Goal: Task Accomplishment & Management: Complete application form

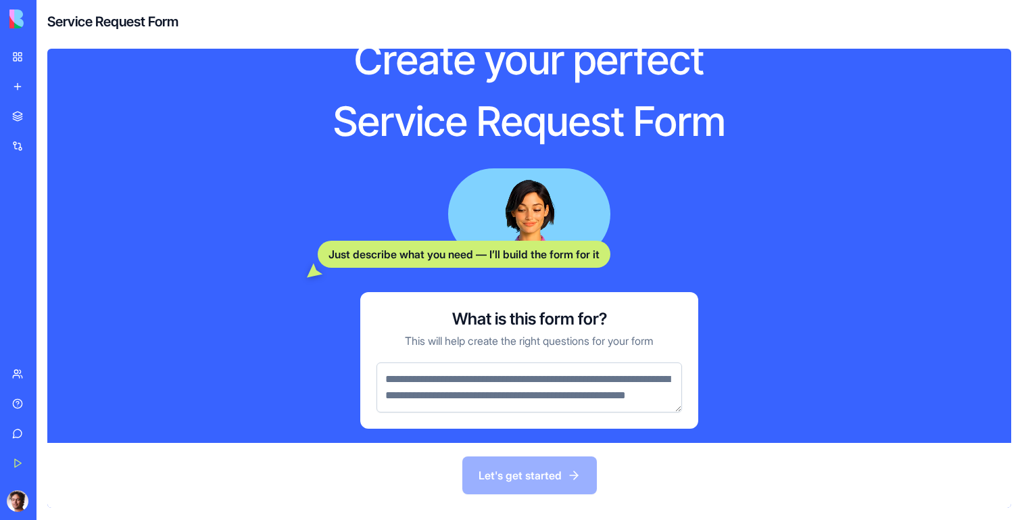
scroll to position [59, 0]
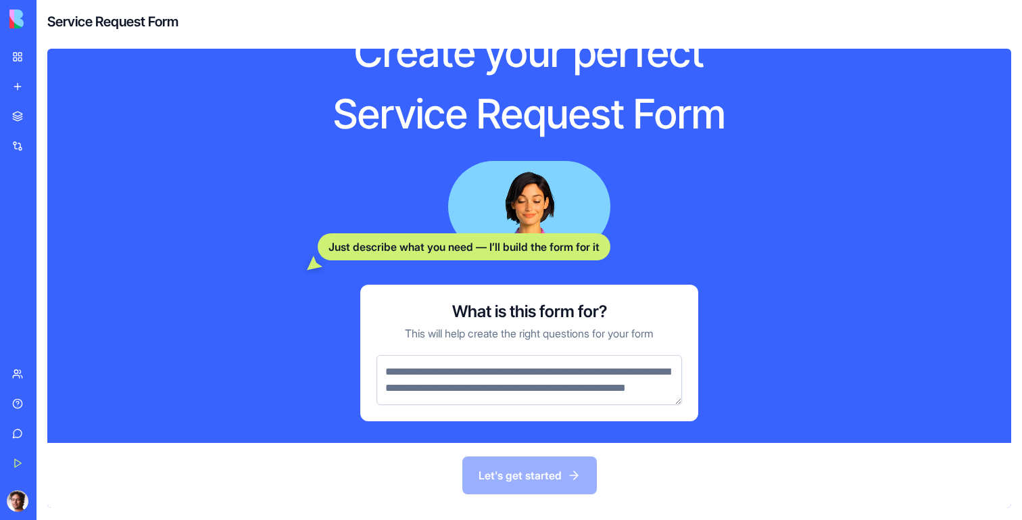
click at [426, 357] on textarea at bounding box center [528, 380] width 305 height 50
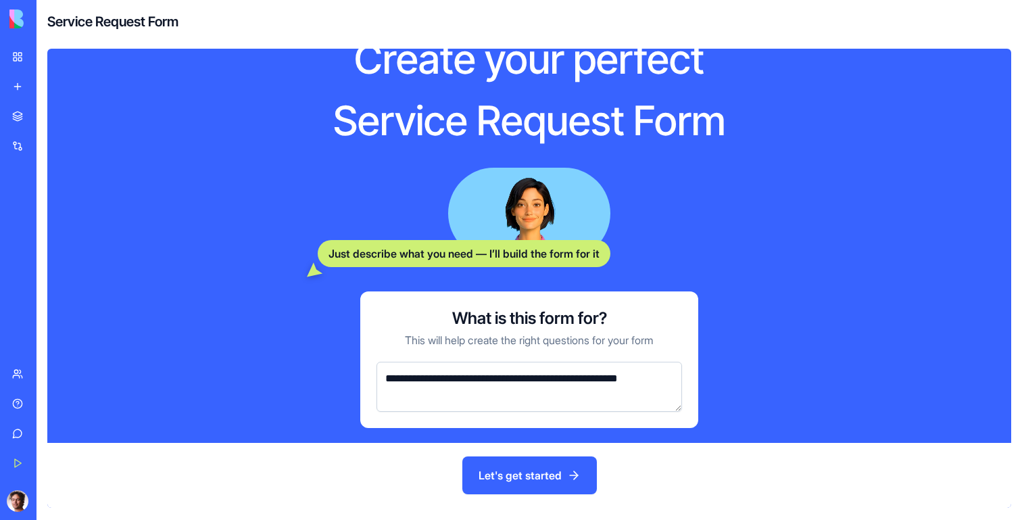
scroll to position [43, 0]
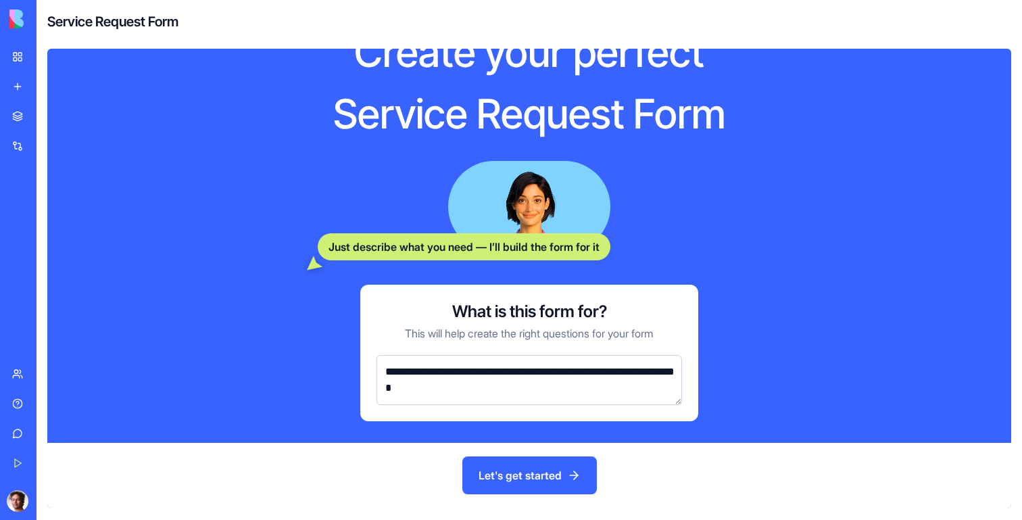
type textarea "**********"
click at [509, 480] on button "Let's get started" at bounding box center [529, 475] width 134 height 38
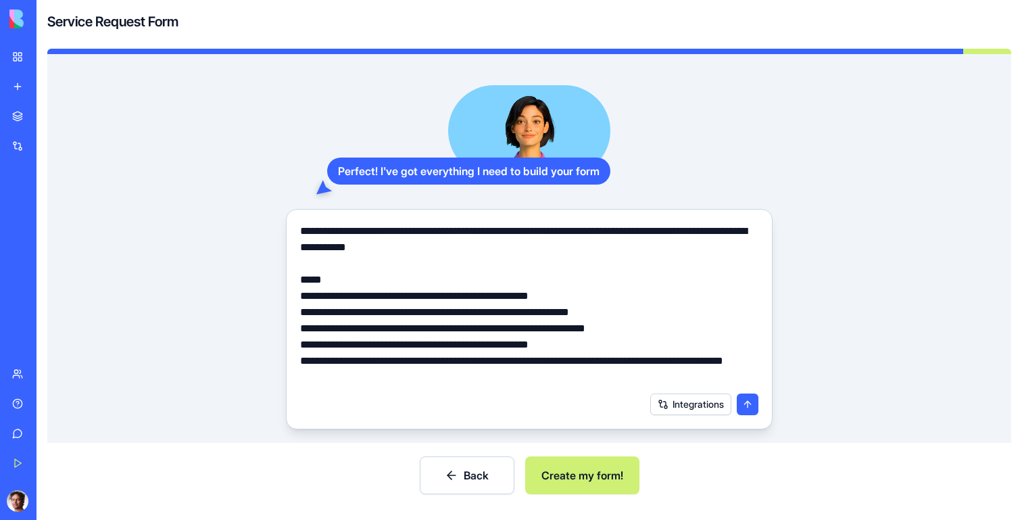
scroll to position [20, 0]
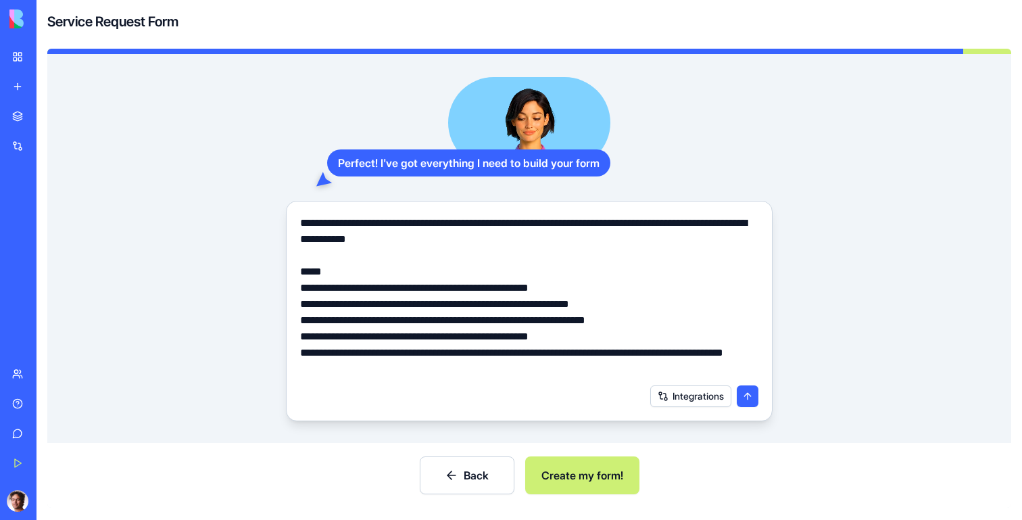
click at [680, 401] on button "Integrations" at bounding box center [690, 396] width 81 height 22
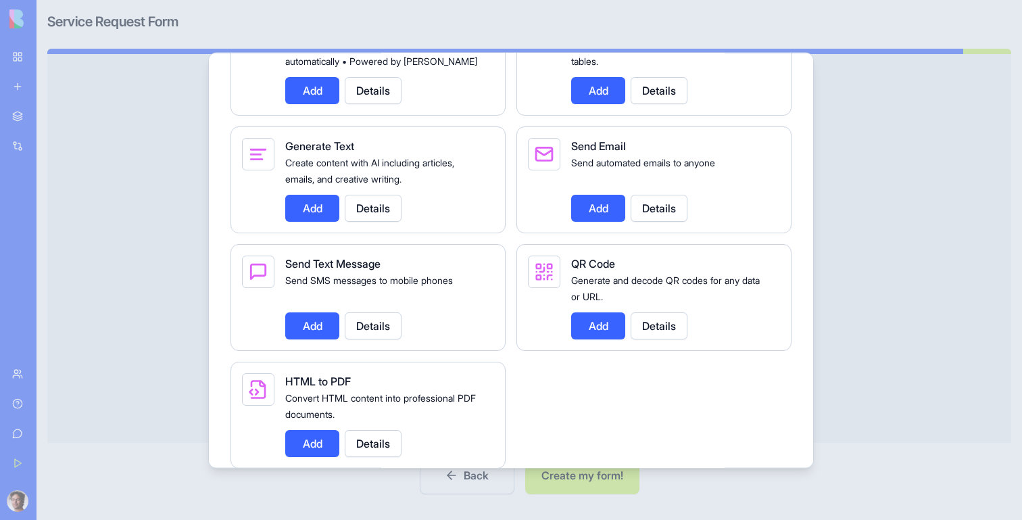
scroll to position [1985, 0]
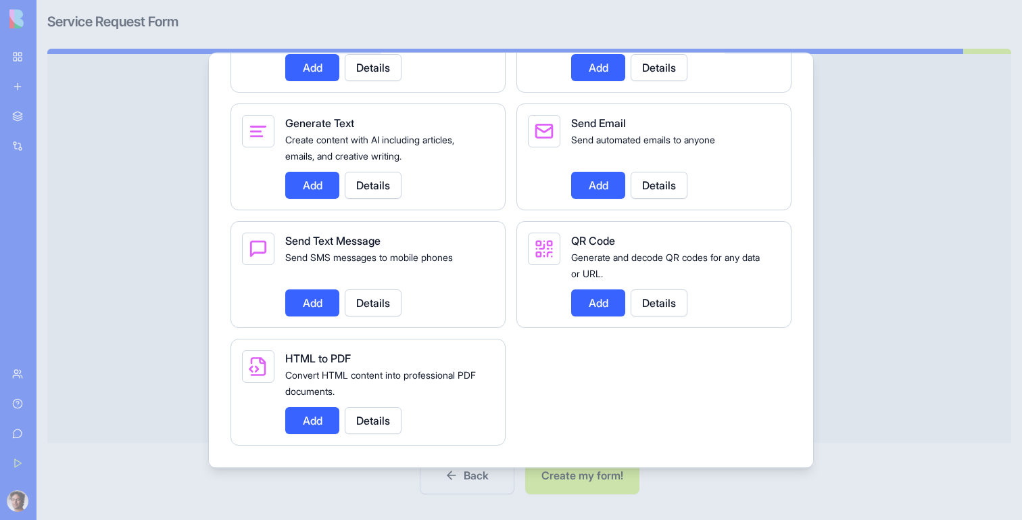
click at [872, 303] on div at bounding box center [511, 260] width 1022 height 520
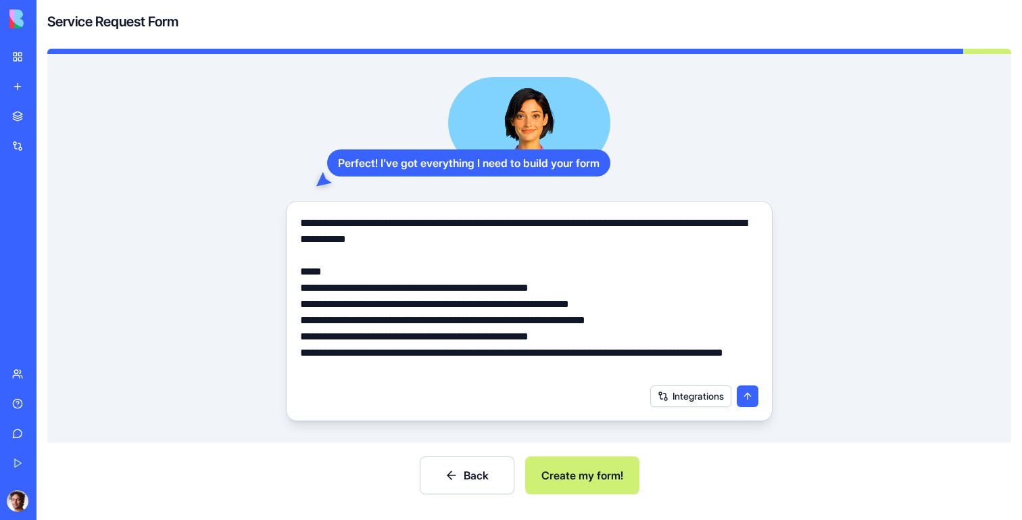
click at [581, 475] on button "Create my form!" at bounding box center [582, 475] width 114 height 38
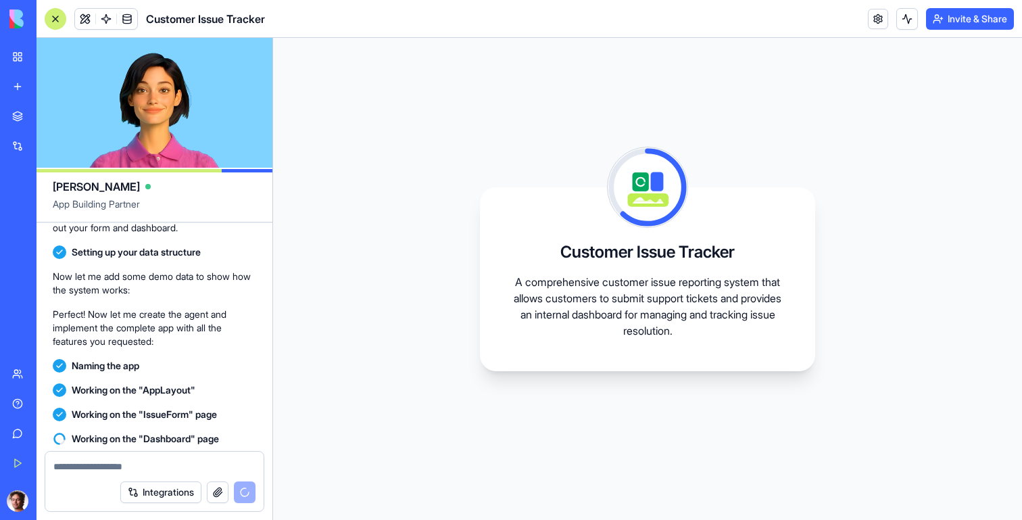
scroll to position [355, 0]
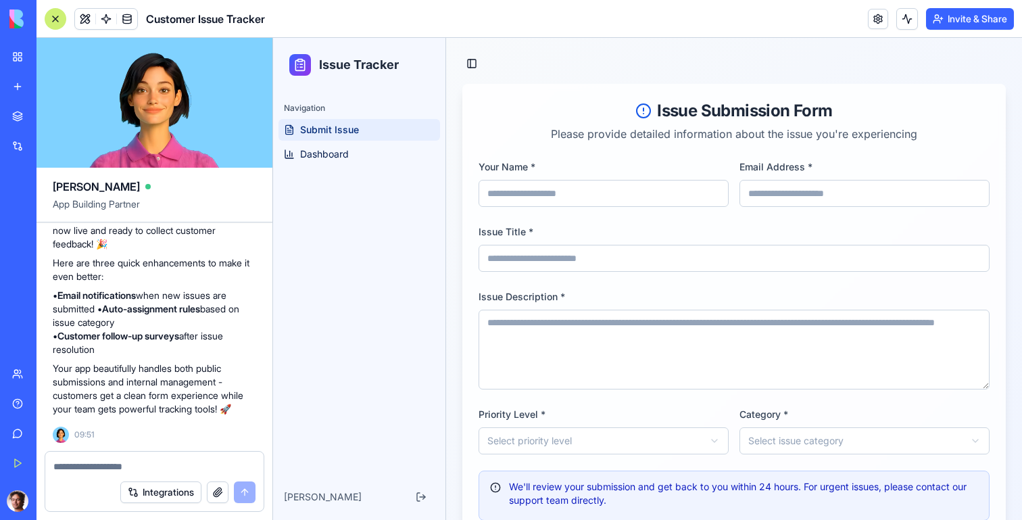
click at [589, 195] on input "Your Name *" at bounding box center [603, 193] width 250 height 27
click at [471, 61] on button "Toggle Sidebar" at bounding box center [471, 63] width 19 height 19
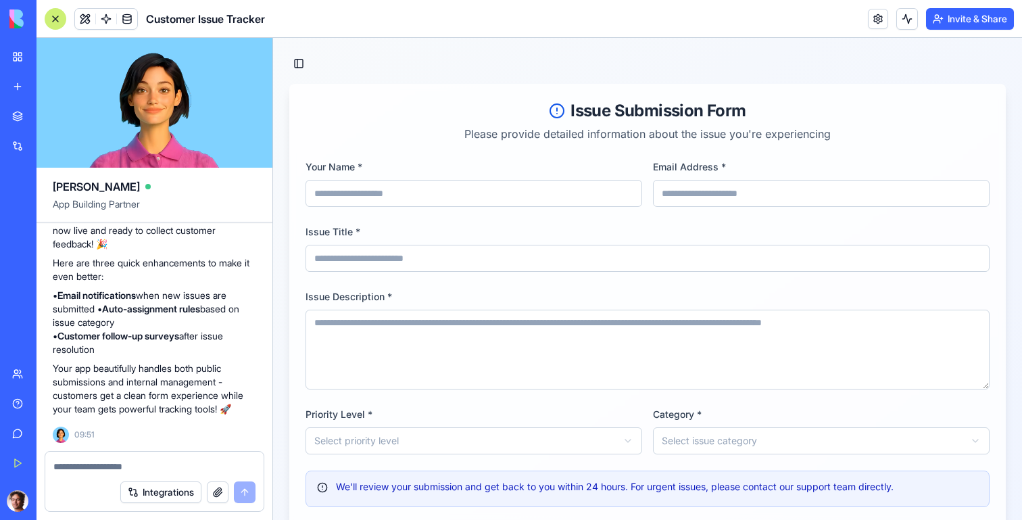
click at [296, 63] on button "Toggle Sidebar" at bounding box center [298, 63] width 19 height 19
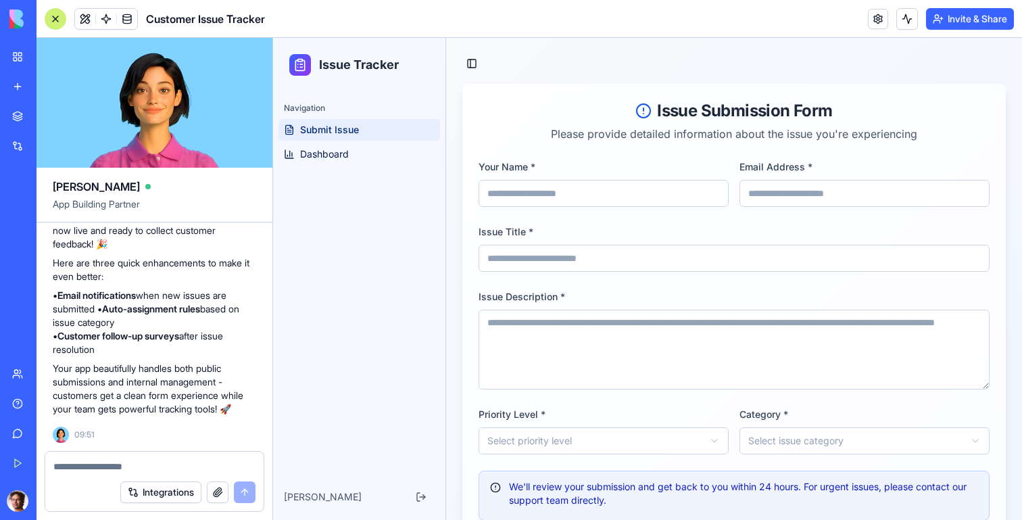
click at [537, 192] on input "Your Name *" at bounding box center [603, 193] width 250 height 27
click at [103, 18] on span at bounding box center [106, 19] width 38 height 38
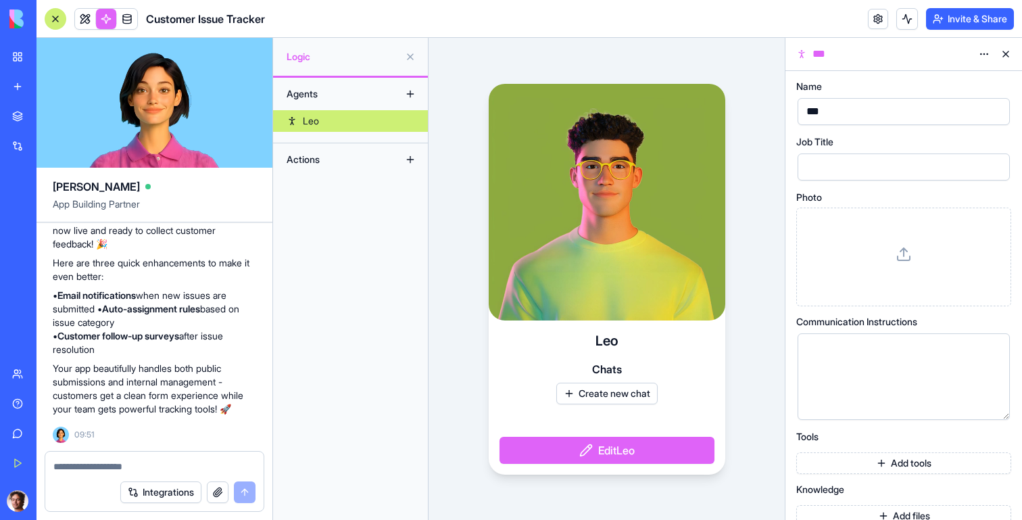
scroll to position [18, 0]
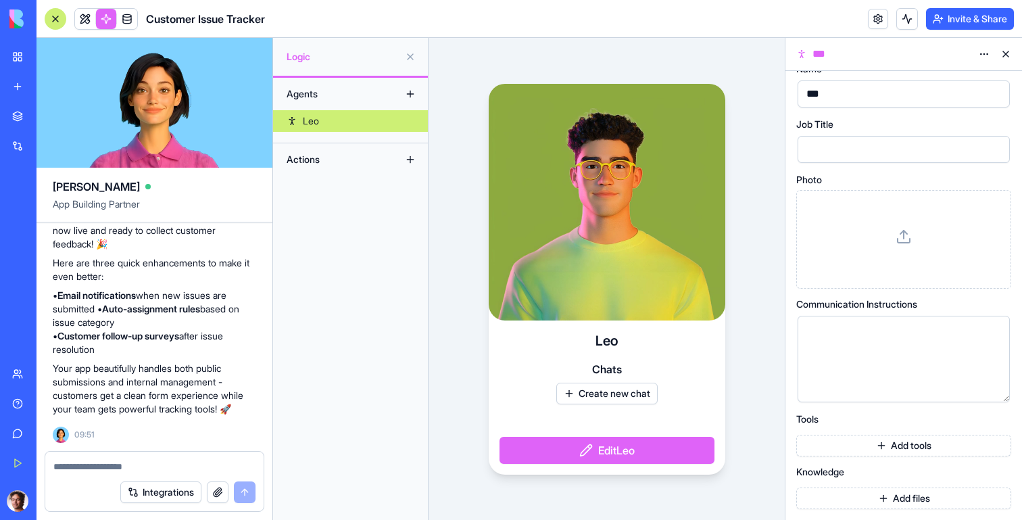
click at [889, 443] on button "Add tools" at bounding box center [903, 445] width 215 height 22
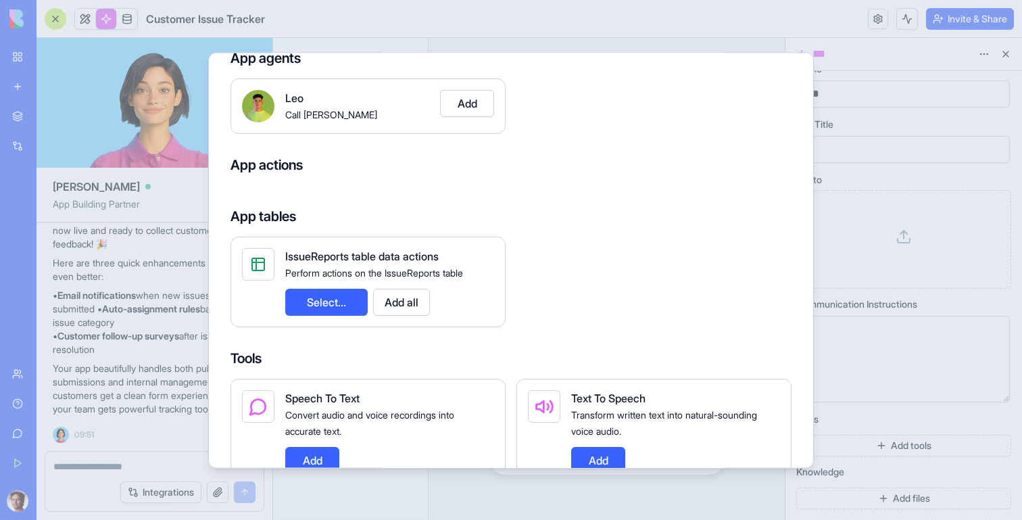
scroll to position [0, 0]
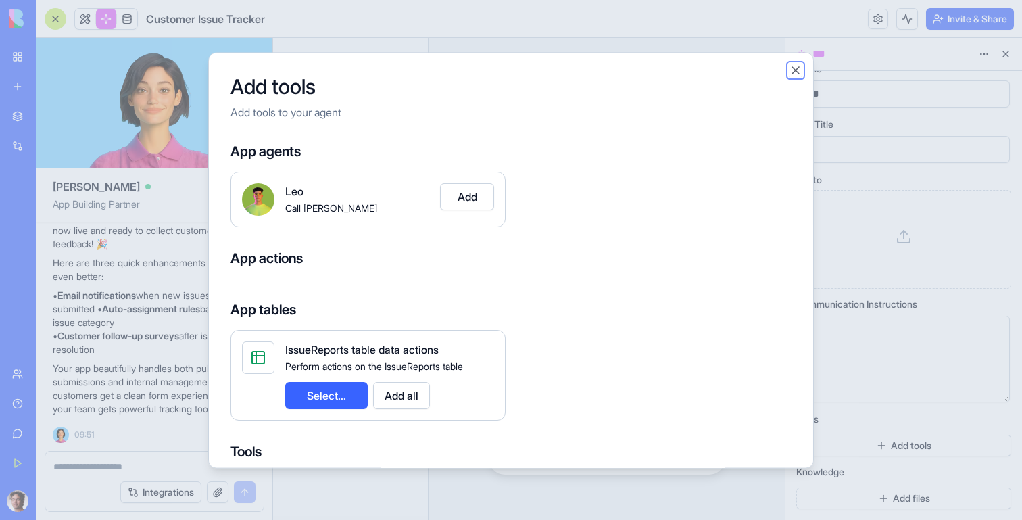
click at [796, 72] on button "Close" at bounding box center [796, 71] width 14 height 14
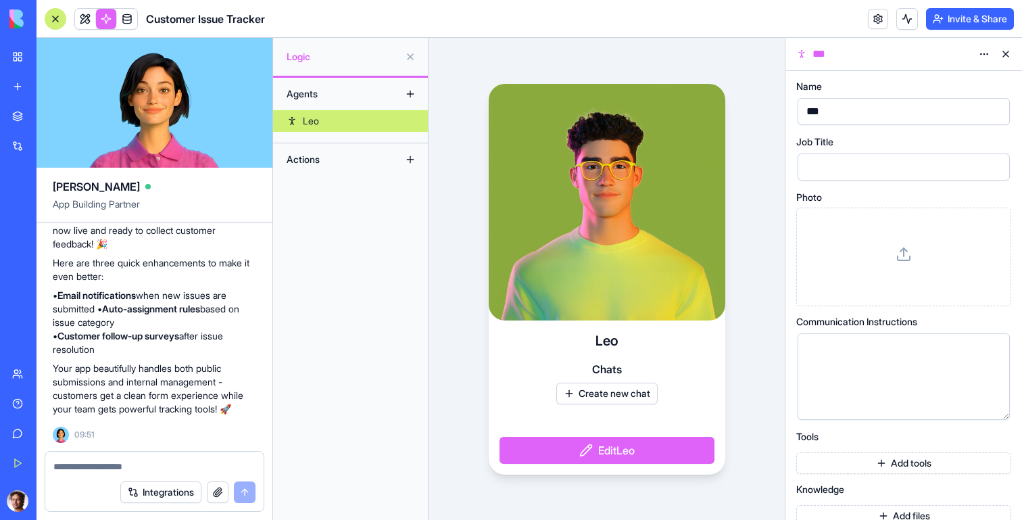
click at [333, 155] on div "Actions" at bounding box center [334, 160] width 108 height 22
click at [320, 159] on div "Actions" at bounding box center [334, 160] width 108 height 22
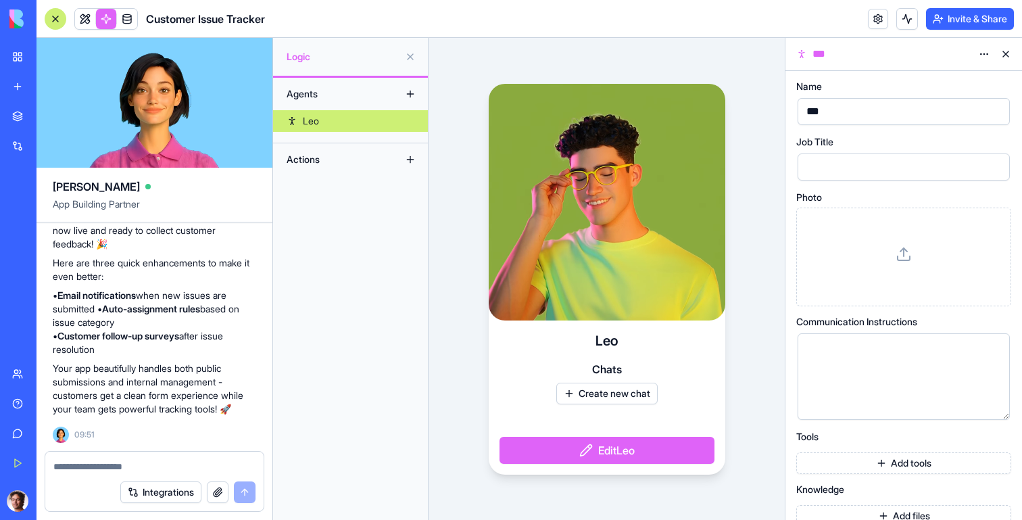
click at [410, 159] on button at bounding box center [410, 160] width 22 height 22
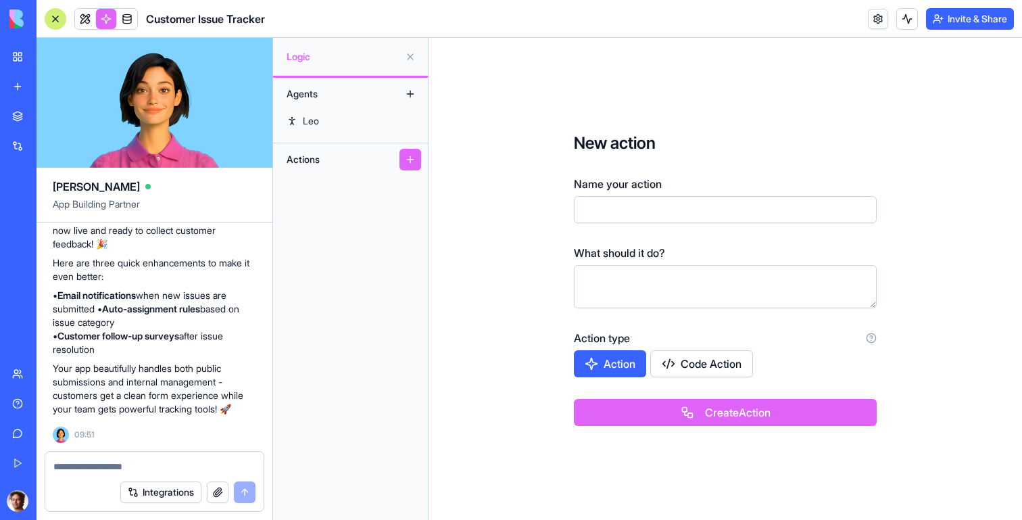
click at [694, 368] on button "Code Action" at bounding box center [701, 363] width 103 height 27
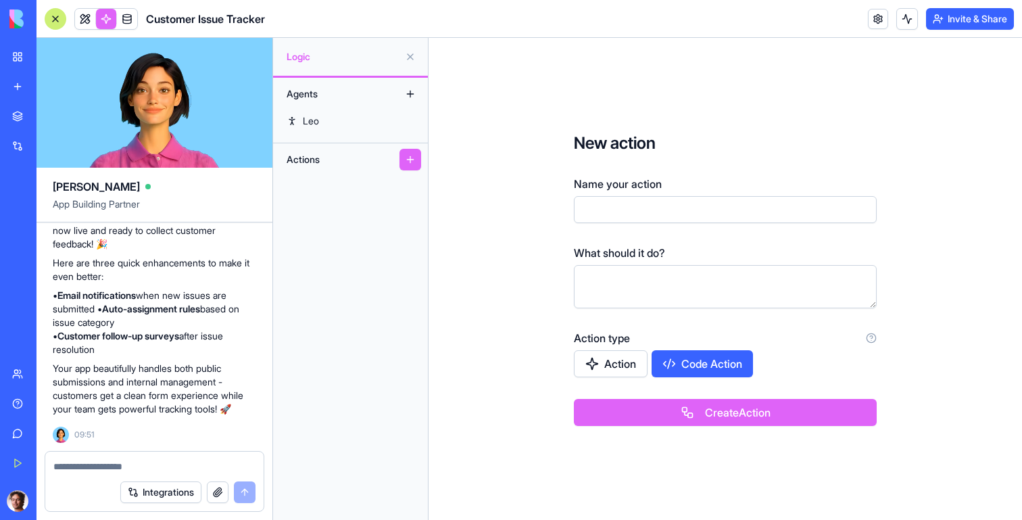
click at [627, 364] on button "Action" at bounding box center [611, 363] width 74 height 27
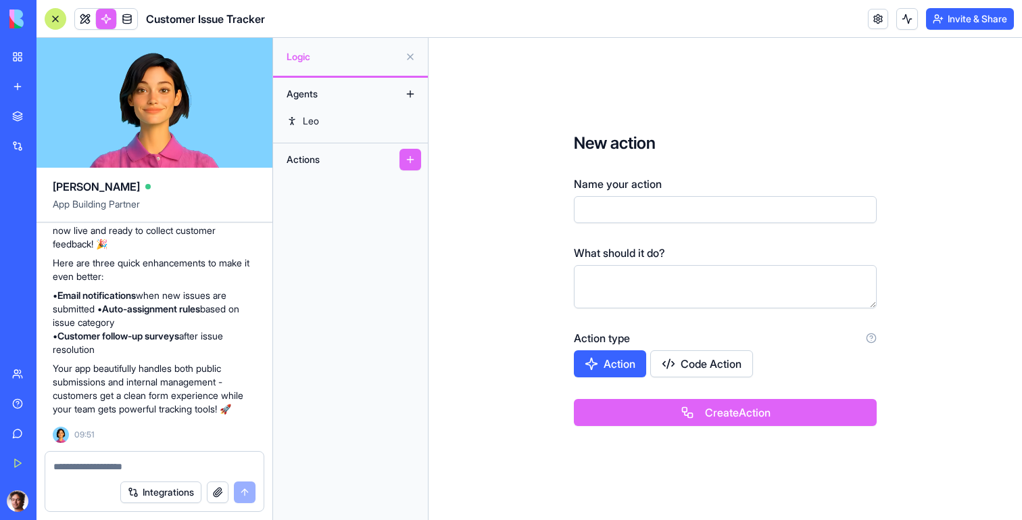
click at [616, 200] on input "Name your action" at bounding box center [725, 209] width 303 height 27
click at [317, 123] on div "Leo" at bounding box center [311, 121] width 16 height 14
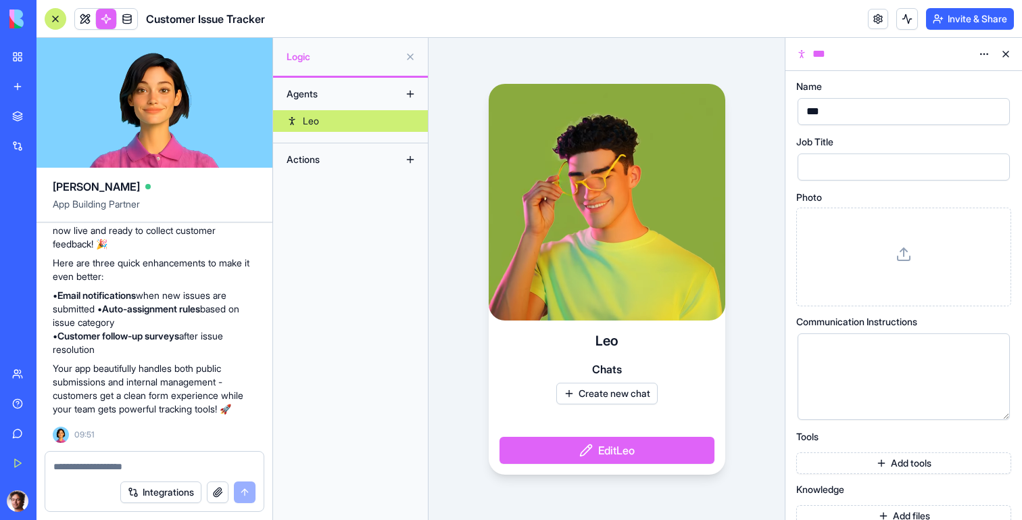
click at [599, 457] on button "Edit [PERSON_NAME]" at bounding box center [606, 450] width 215 height 27
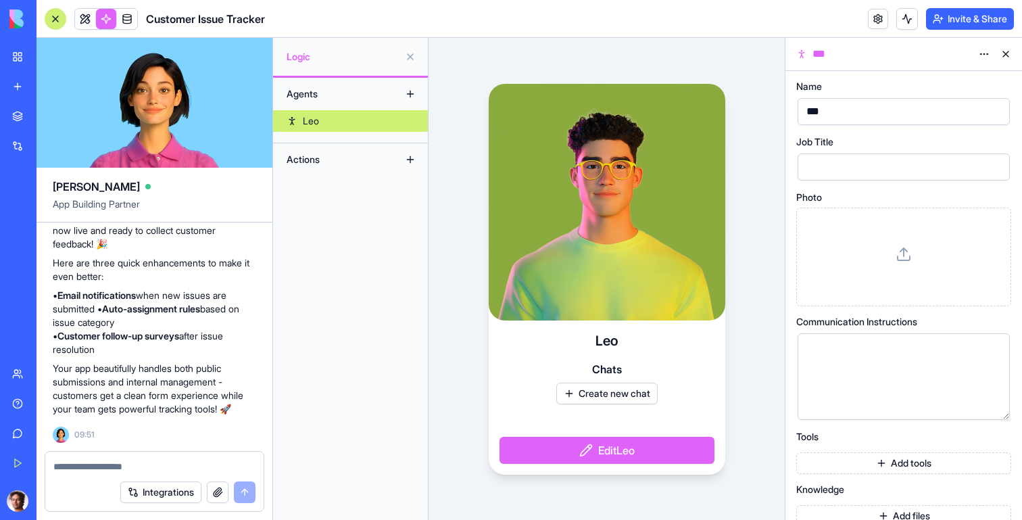
click at [820, 162] on div at bounding box center [892, 167] width 180 height 20
click at [1004, 143] on icon at bounding box center [1005, 142] width 11 height 11
click at [927, 168] on div at bounding box center [892, 167] width 180 height 20
click at [1002, 145] on icon at bounding box center [1002, 143] width 2 height 8
click at [993, 167] on button "button" at bounding box center [996, 167] width 22 height 22
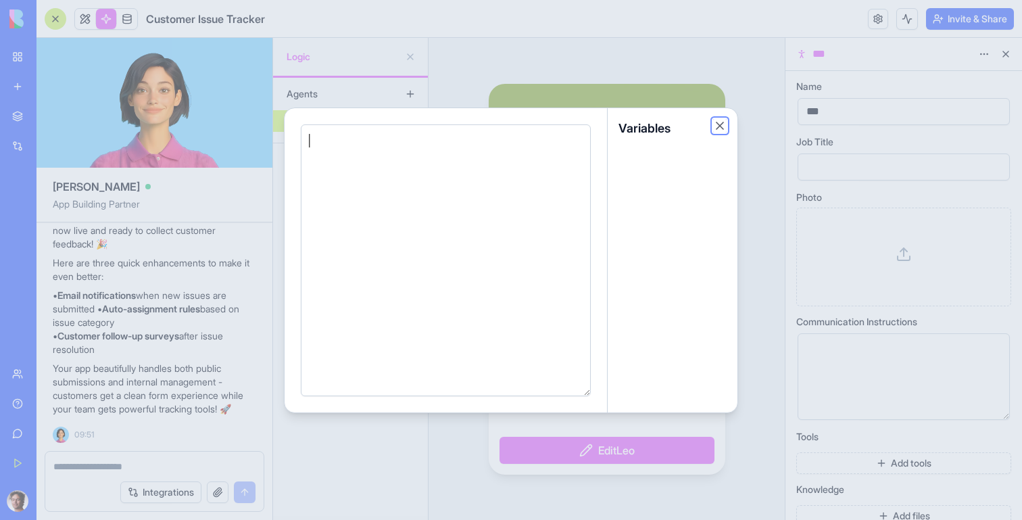
click at [718, 126] on button "Close" at bounding box center [720, 126] width 14 height 14
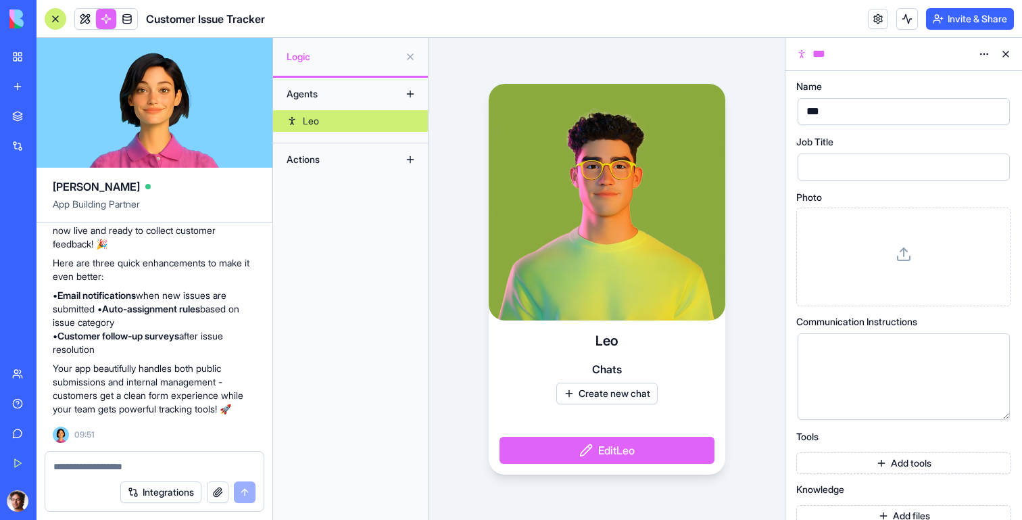
click at [872, 232] on div at bounding box center [903, 257] width 192 height 76
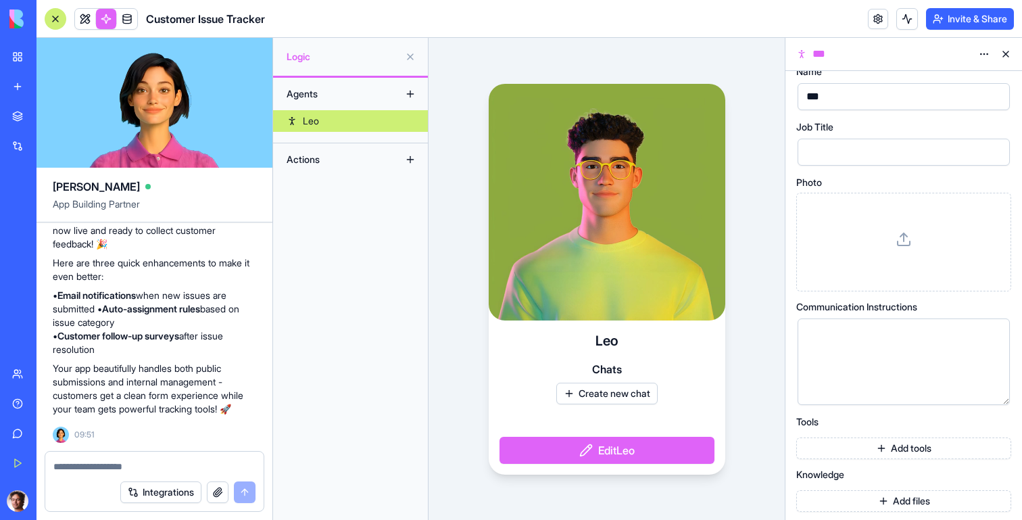
scroll to position [18, 0]
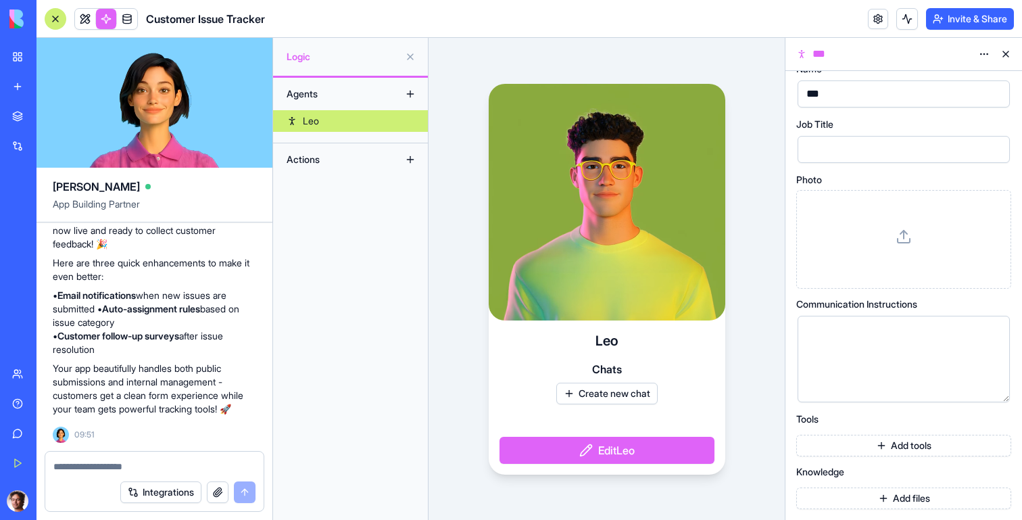
click at [838, 334] on div at bounding box center [892, 331] width 180 height 15
click at [896, 496] on button "Add files" at bounding box center [903, 498] width 215 height 22
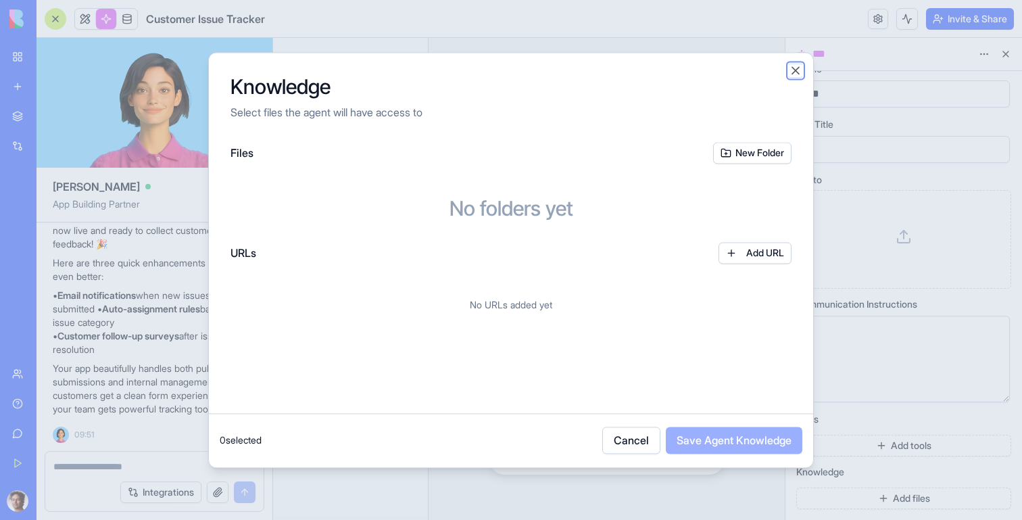
click at [794, 72] on button "Close" at bounding box center [796, 71] width 14 height 14
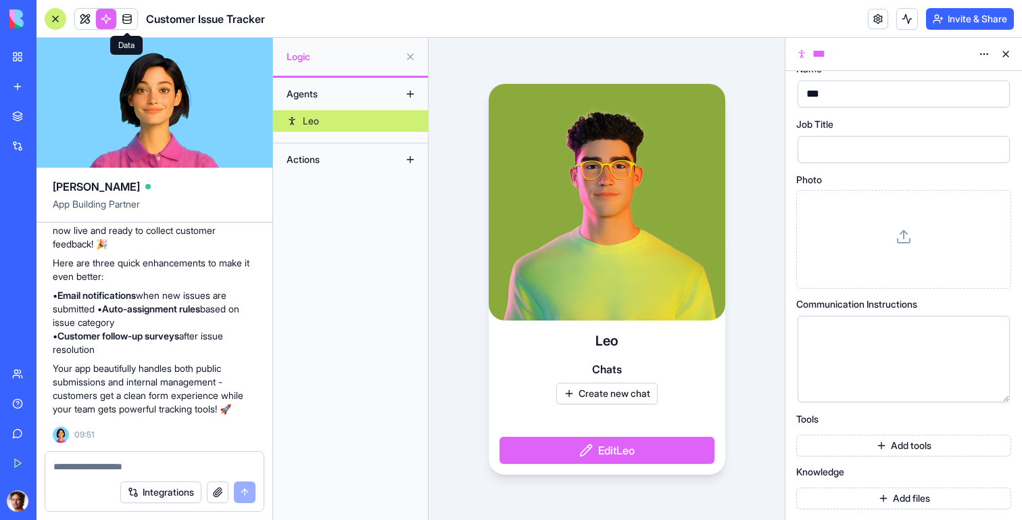
click at [126, 20] on span at bounding box center [127, 19] width 38 height 38
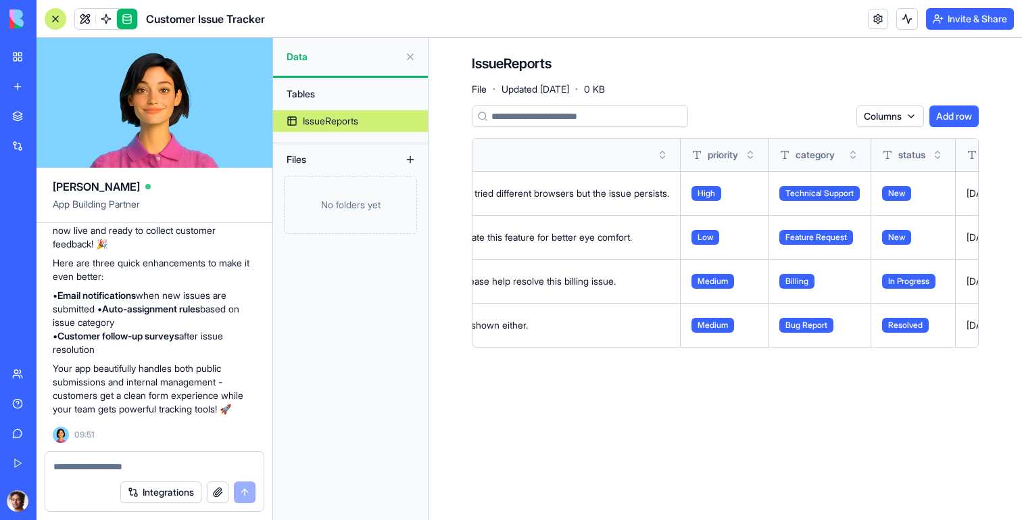
scroll to position [0, 1153]
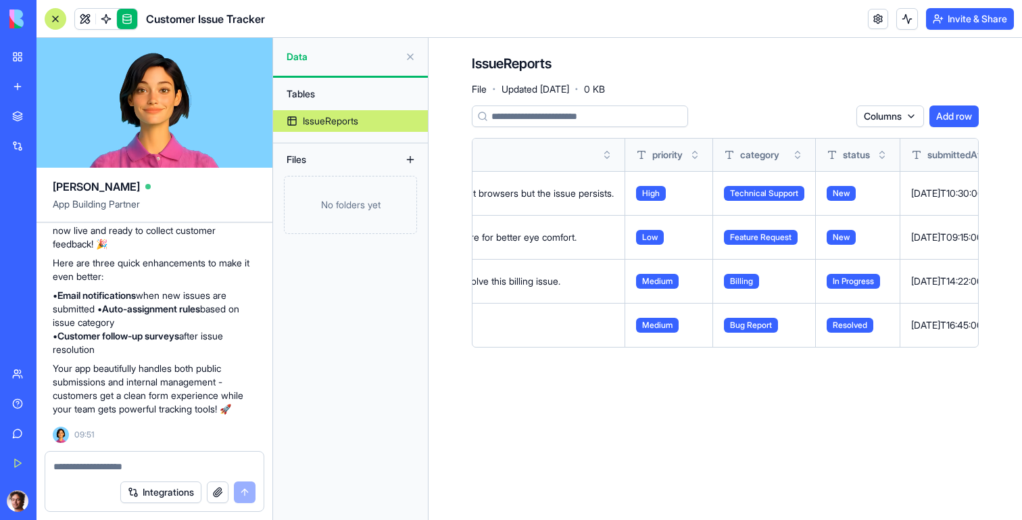
click at [724, 192] on span "Technical Support" at bounding box center [764, 193] width 80 height 15
click at [826, 194] on span "New" at bounding box center [840, 193] width 29 height 15
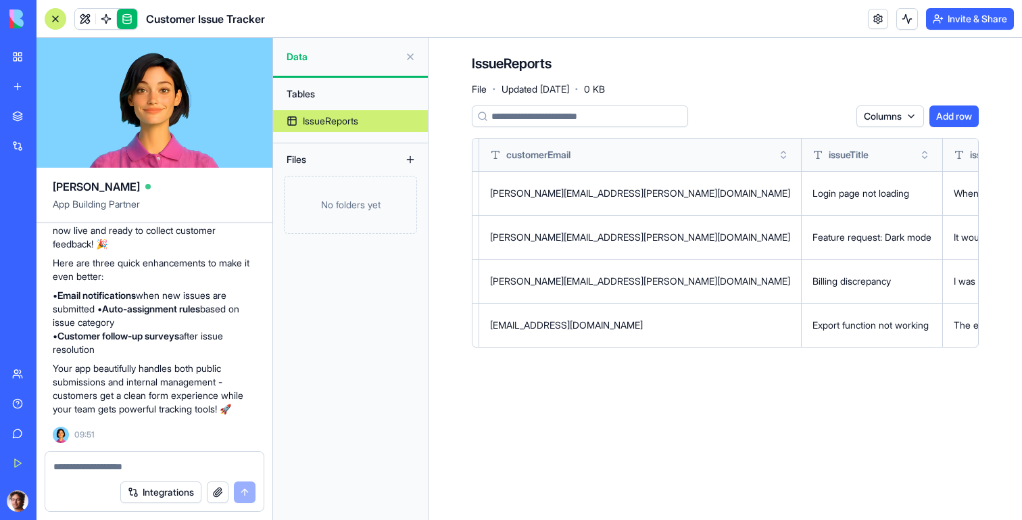
scroll to position [0, 0]
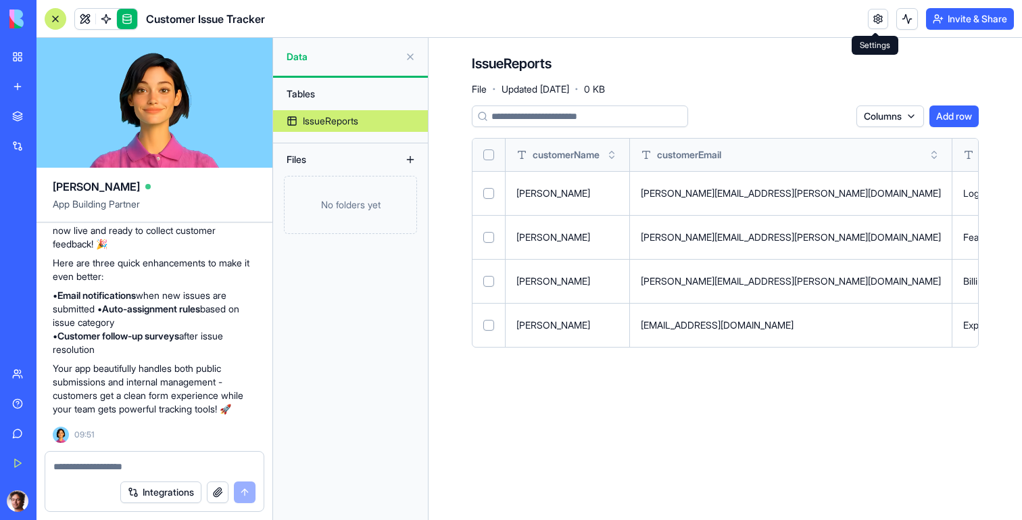
click at [878, 20] on link at bounding box center [878, 19] width 20 height 20
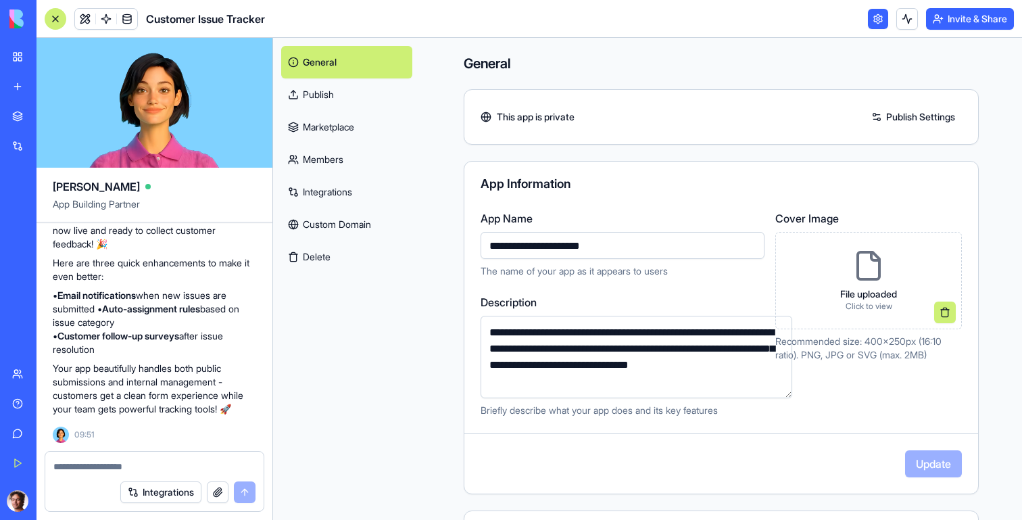
click at [322, 126] on link "Marketplace" at bounding box center [346, 127] width 131 height 32
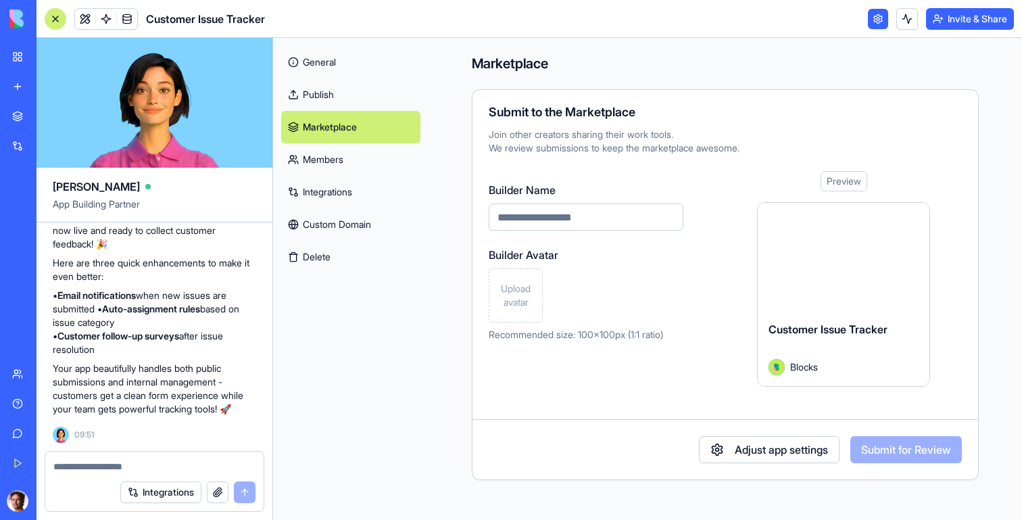
click at [335, 158] on link "Members" at bounding box center [350, 159] width 139 height 32
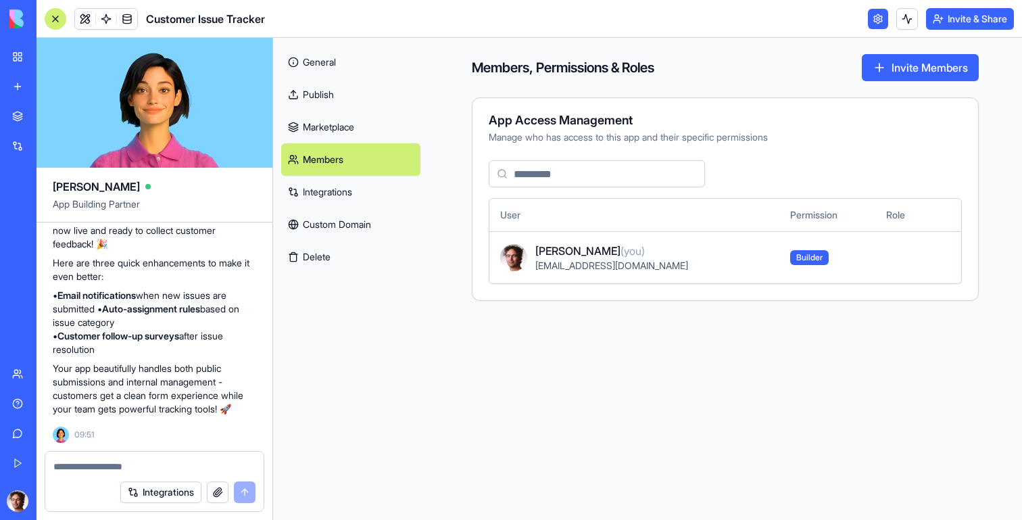
click at [329, 189] on link "Integrations" at bounding box center [350, 192] width 139 height 32
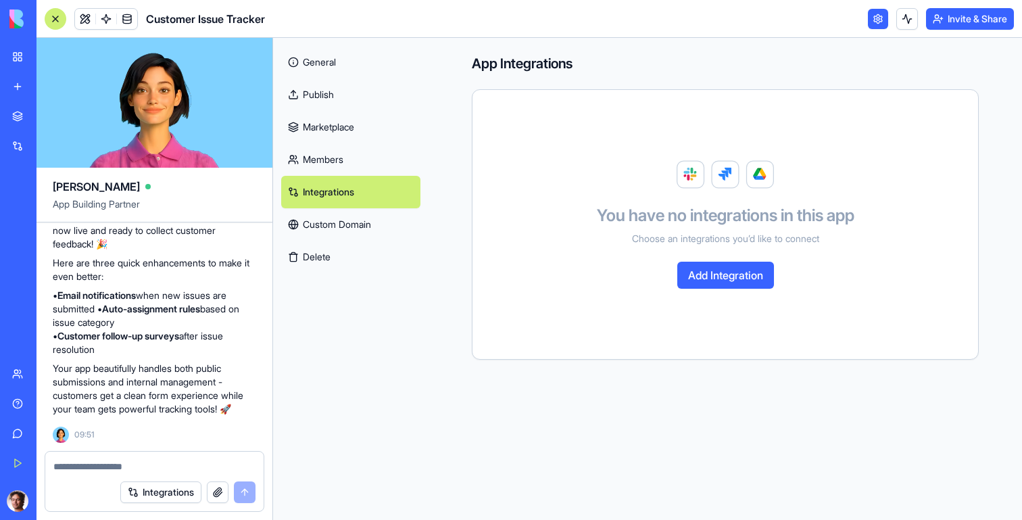
click at [335, 220] on link "Custom Domain" at bounding box center [350, 224] width 139 height 32
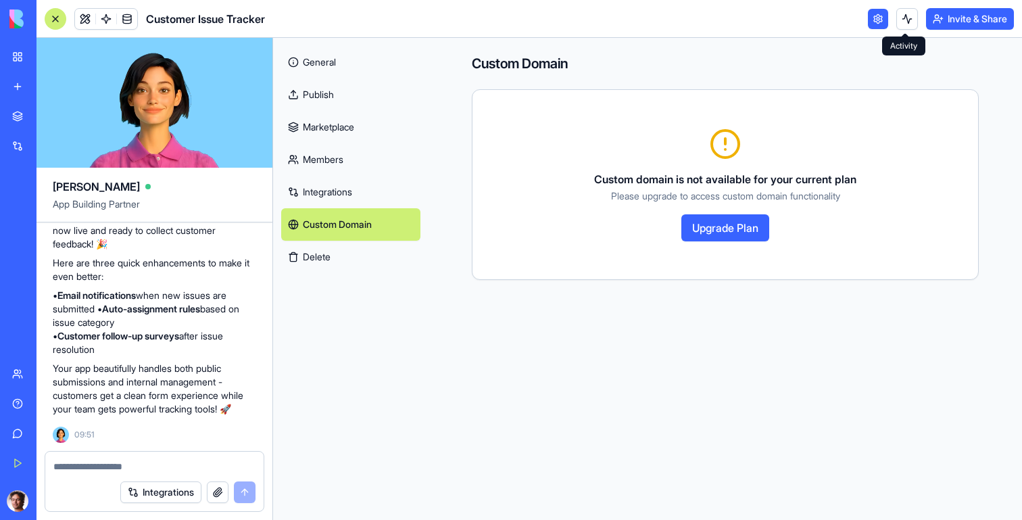
click at [905, 18] on button at bounding box center [907, 19] width 22 height 22
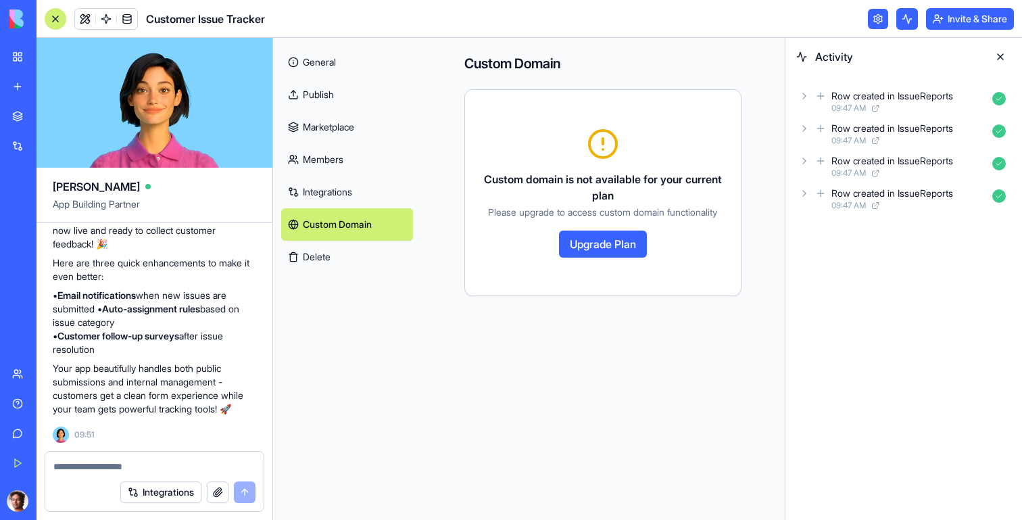
click at [806, 94] on icon at bounding box center [804, 96] width 11 height 11
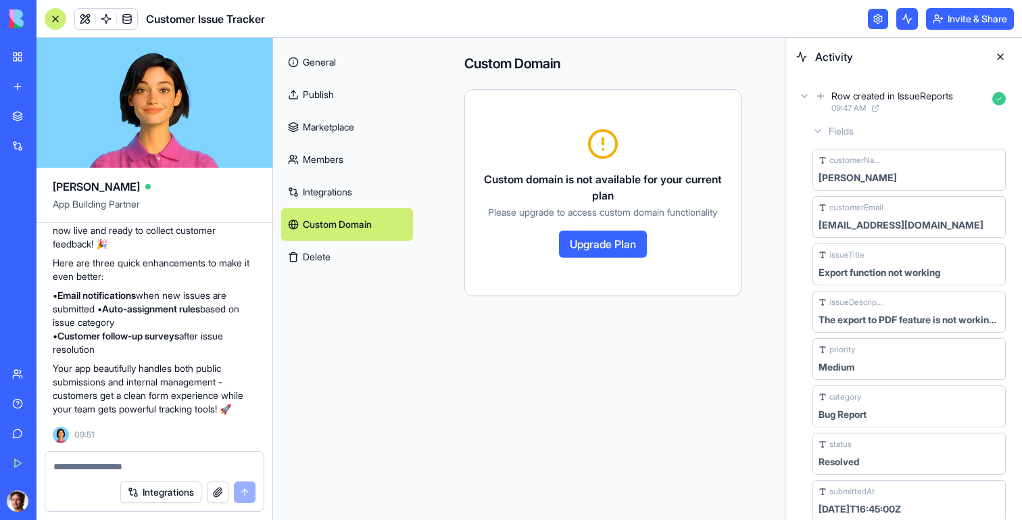
click at [806, 94] on icon at bounding box center [804, 96] width 11 height 11
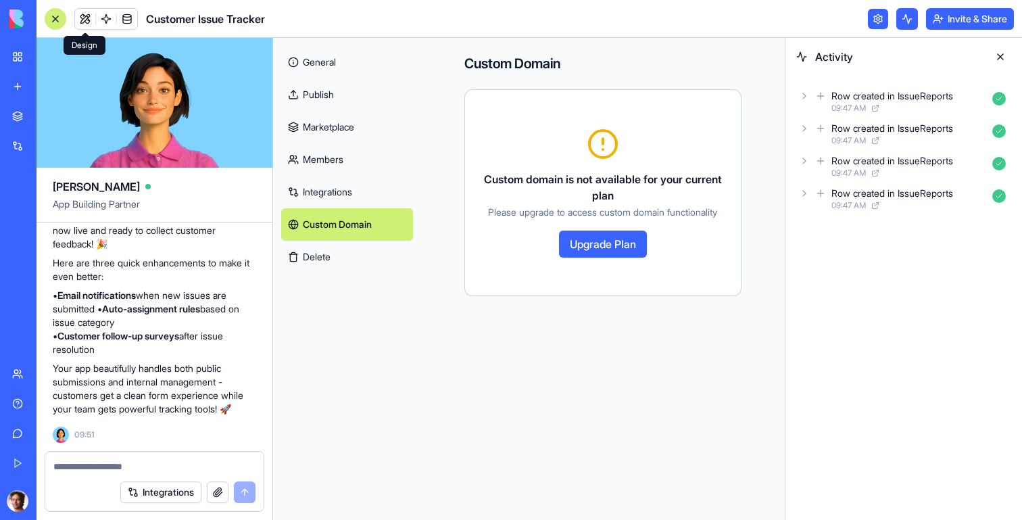
click at [92, 18] on link at bounding box center [85, 19] width 20 height 20
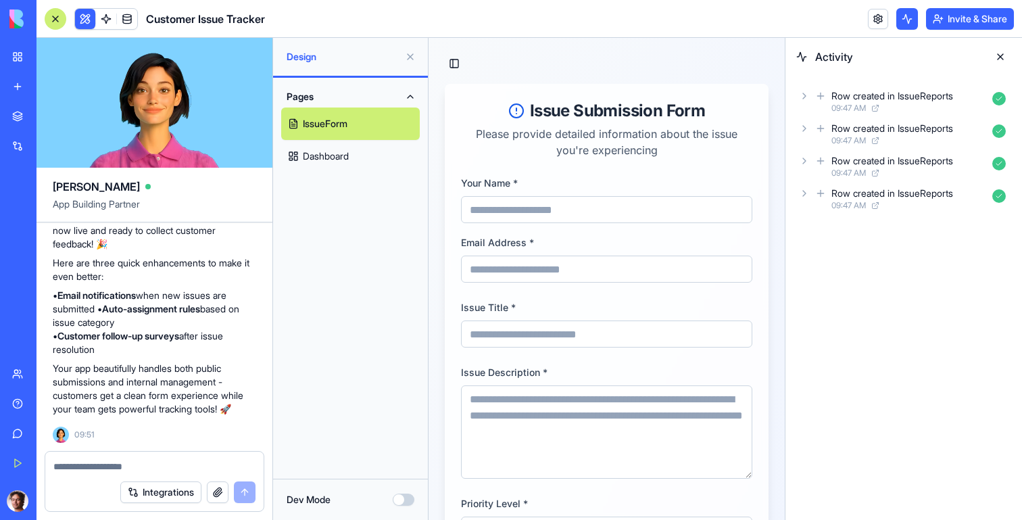
click at [999, 53] on button at bounding box center [1000, 57] width 22 height 22
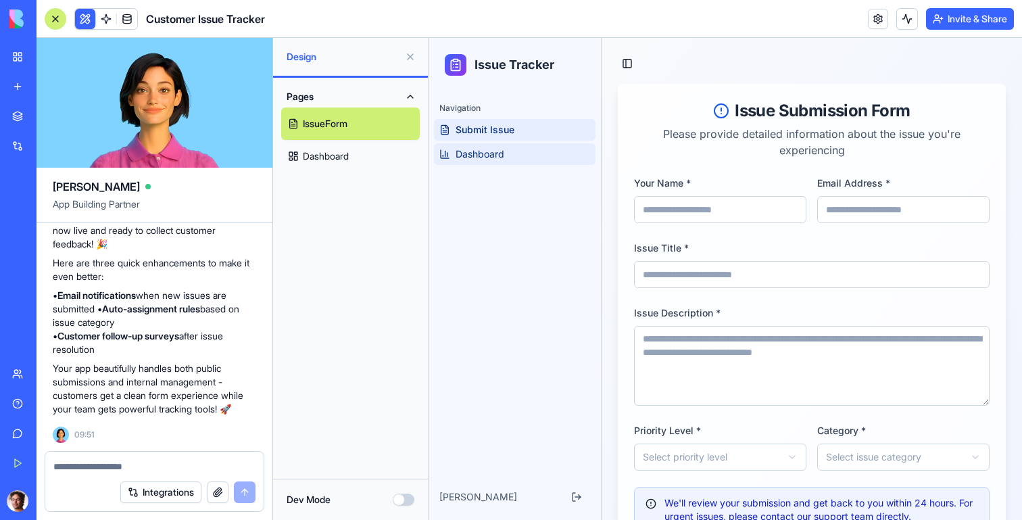
click at [476, 155] on span "Dashboard" at bounding box center [479, 154] width 49 height 14
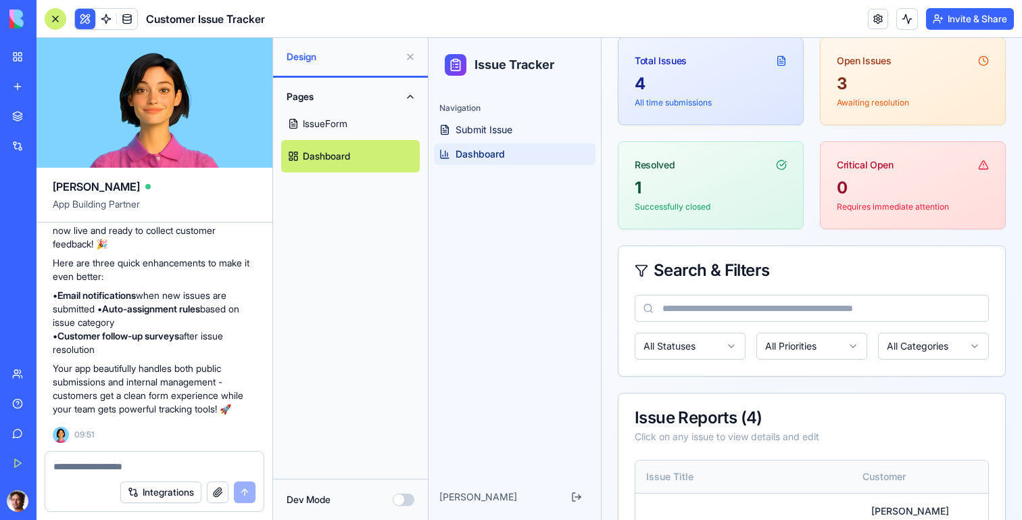
scroll to position [98, 0]
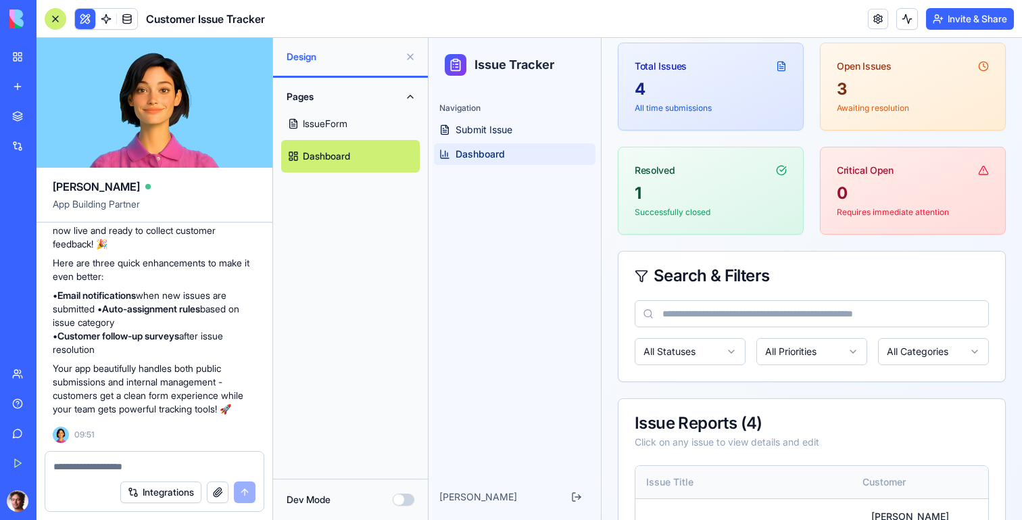
click at [403, 499] on button "Dev Mode" at bounding box center [404, 499] width 22 height 12
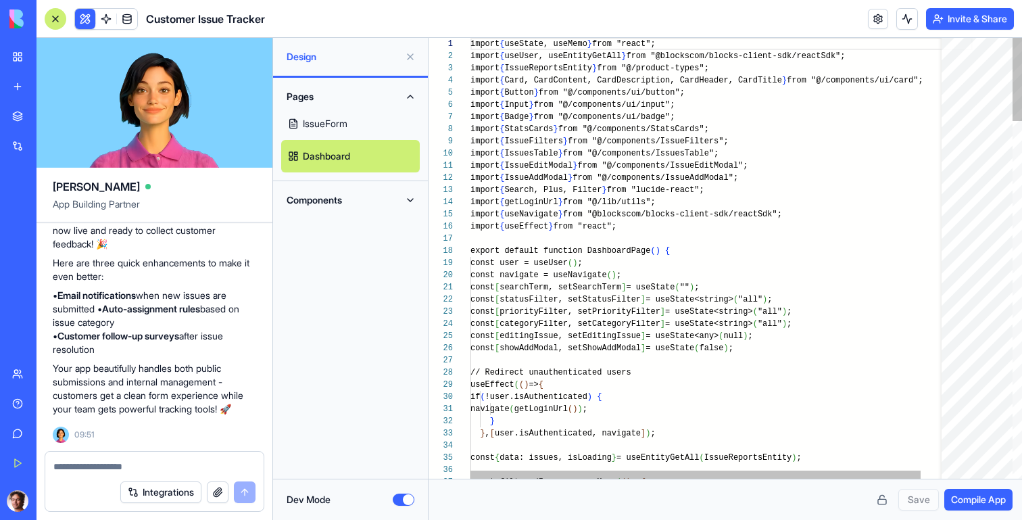
scroll to position [97, 0]
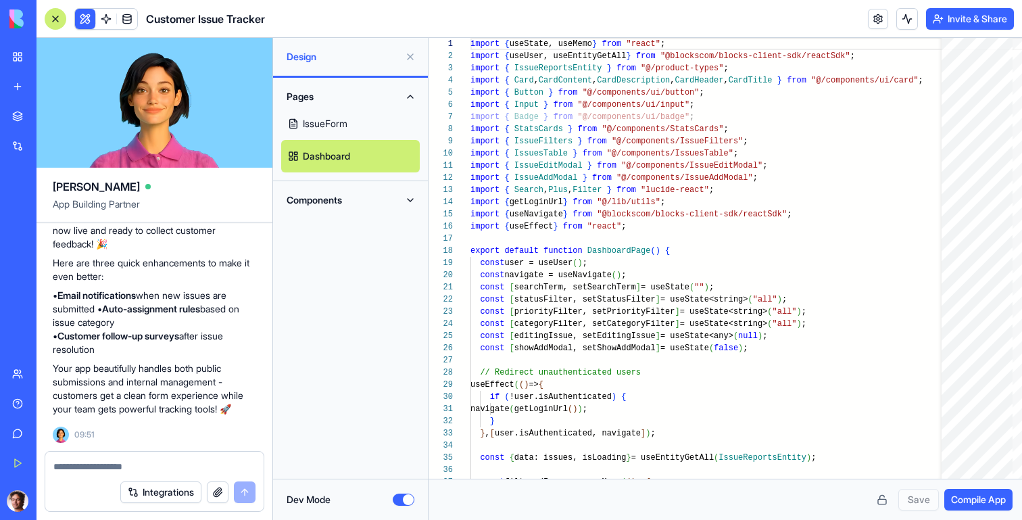
click at [405, 501] on button "Dev Mode" at bounding box center [404, 499] width 22 height 12
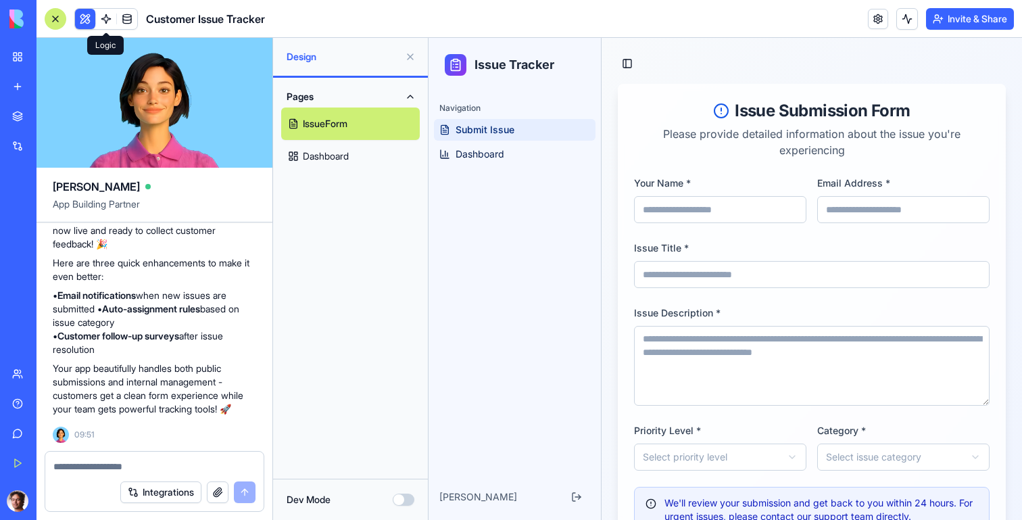
click at [105, 21] on link at bounding box center [106, 19] width 20 height 20
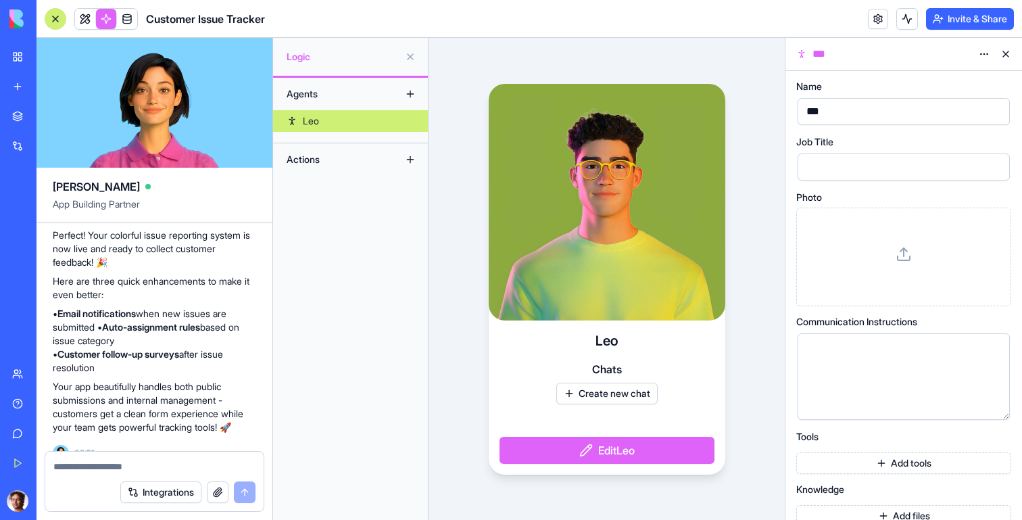
scroll to position [620, 0]
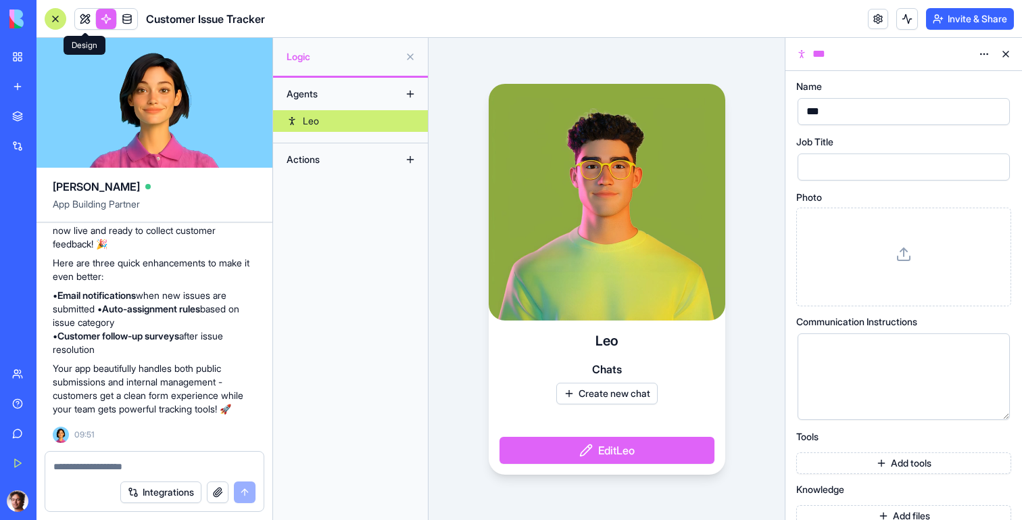
click at [91, 21] on link at bounding box center [85, 19] width 20 height 20
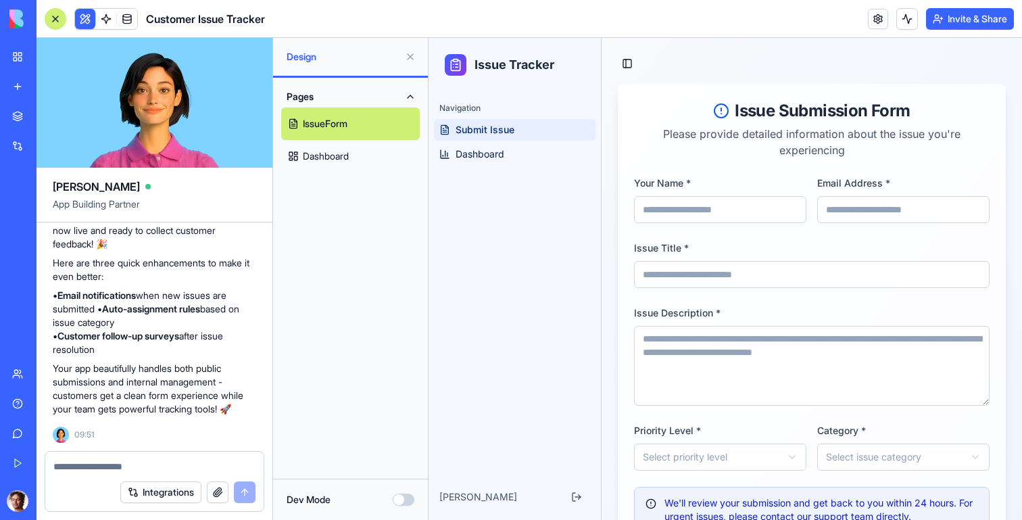
click at [91, 467] on textarea at bounding box center [154, 466] width 202 height 14
type textarea "**********"
click at [245, 491] on button "submit" at bounding box center [245, 492] width 22 height 22
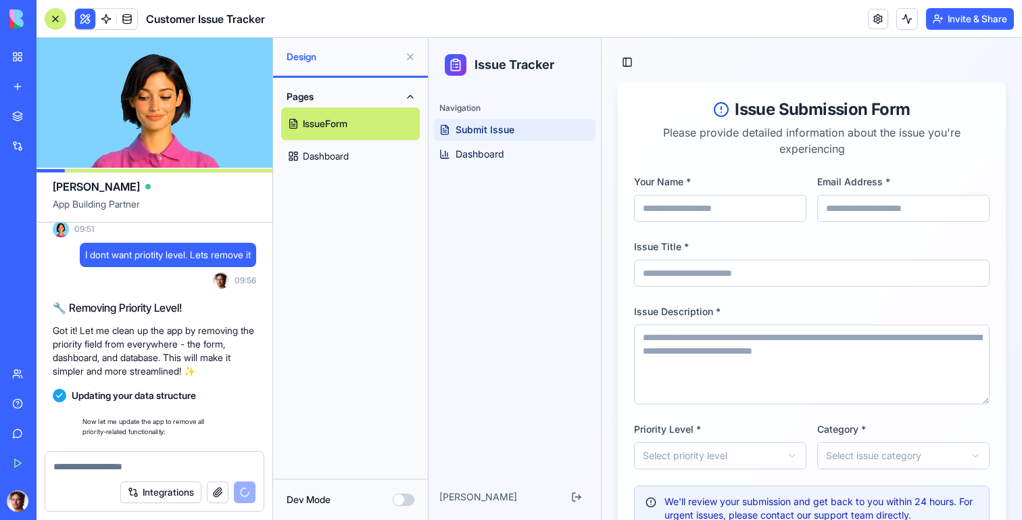
scroll to position [923, 0]
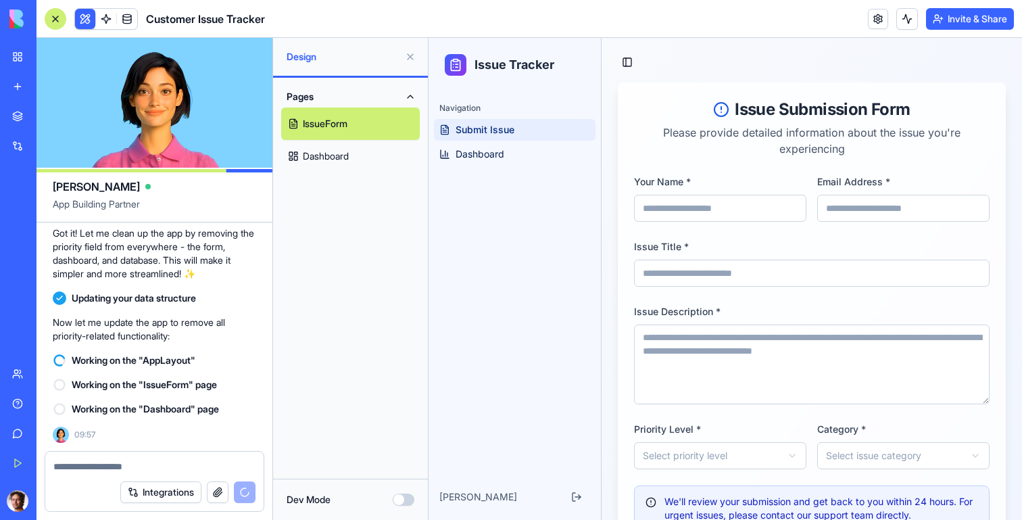
click at [245, 490] on div "Integrations" at bounding box center [187, 492] width 135 height 22
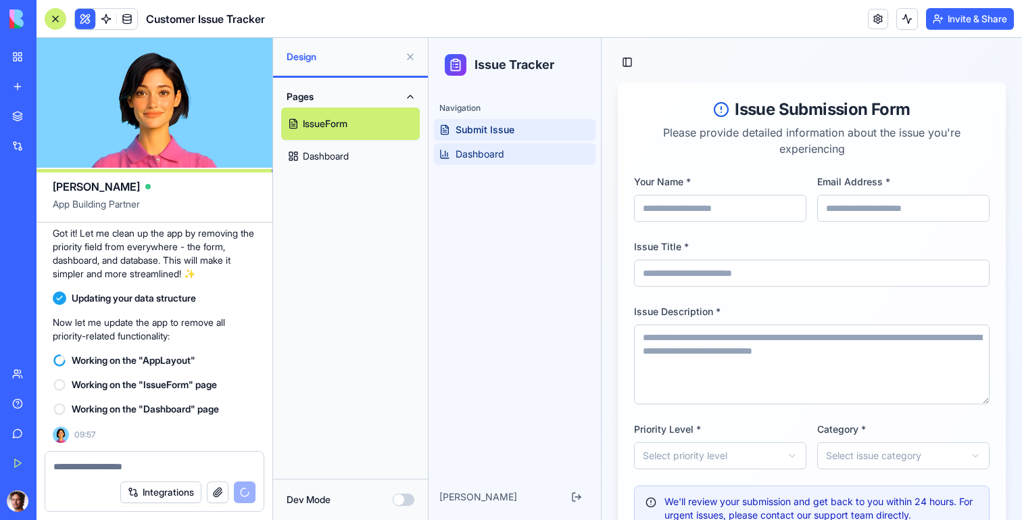
click at [489, 152] on span "Dashboard" at bounding box center [479, 154] width 49 height 14
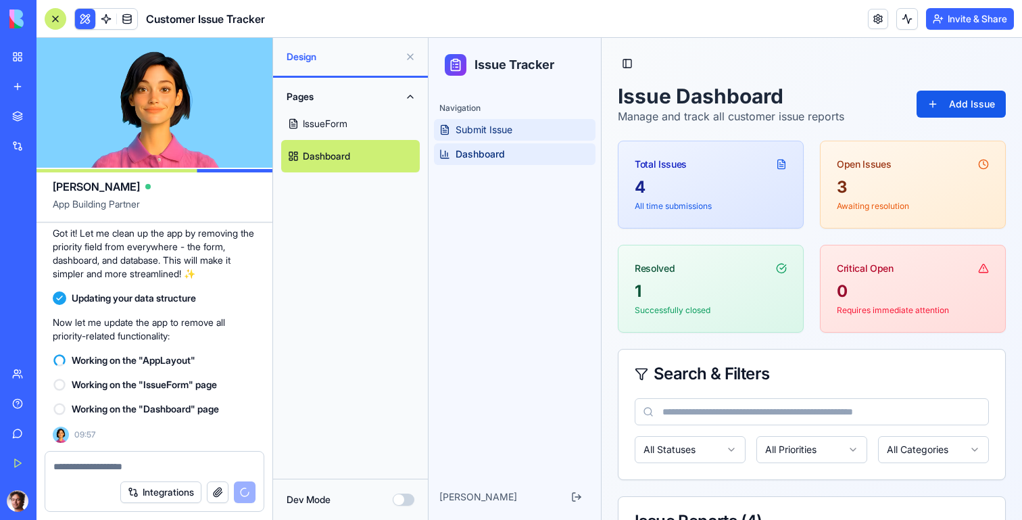
click at [494, 134] on span "Submit Issue" at bounding box center [483, 130] width 57 height 14
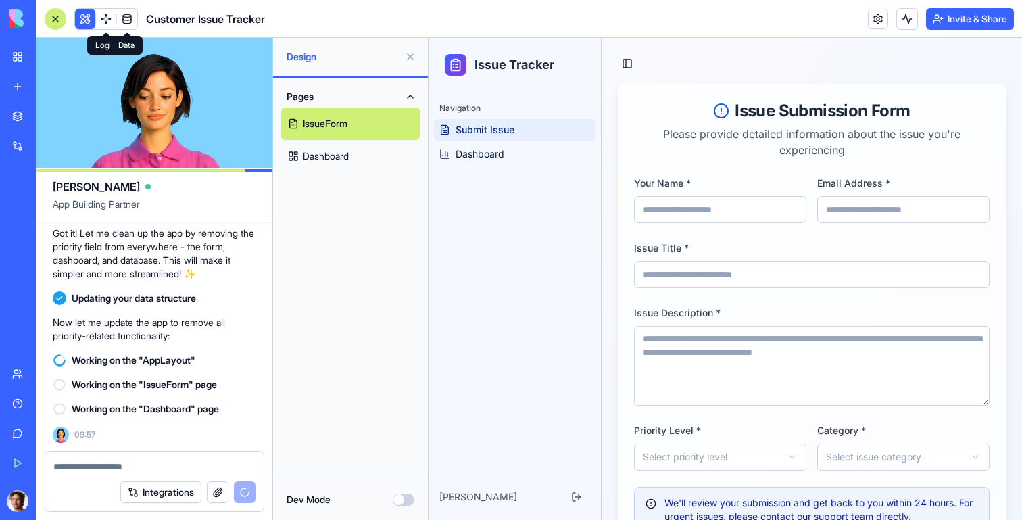
click at [109, 21] on span at bounding box center [127, 19] width 38 height 38
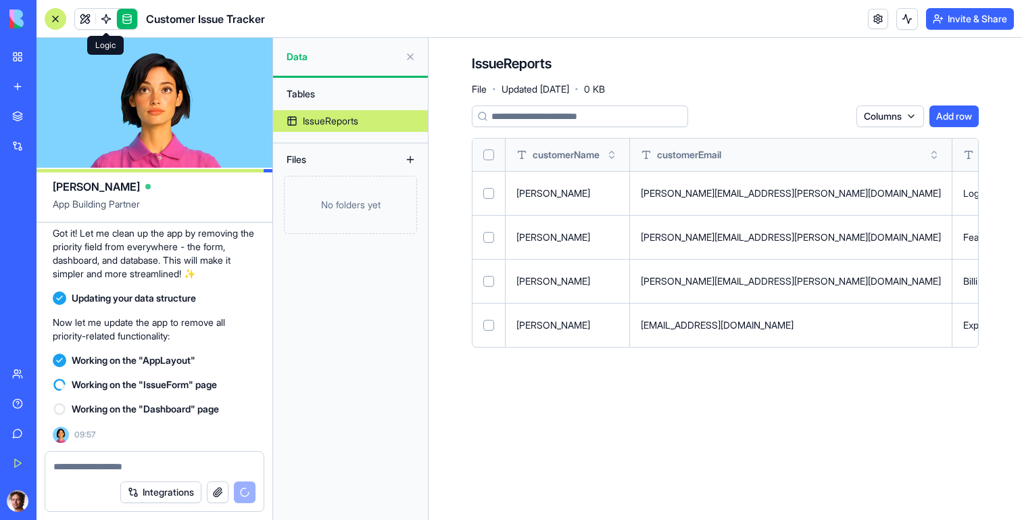
click at [105, 20] on link at bounding box center [106, 19] width 20 height 20
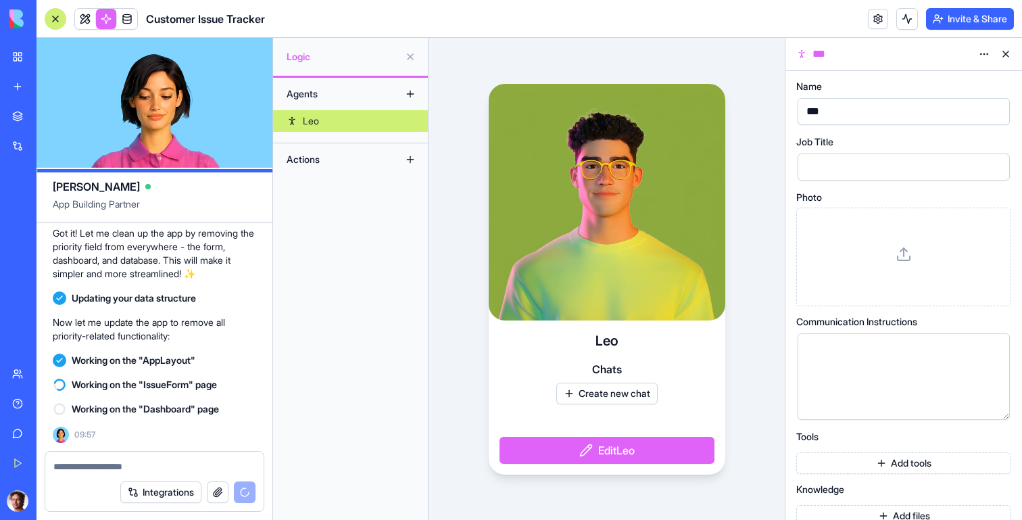
scroll to position [18, 0]
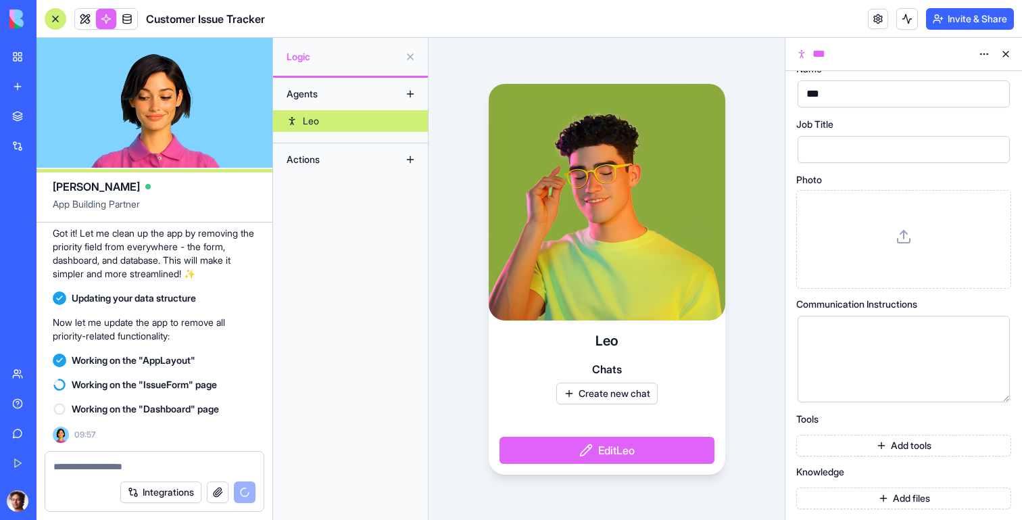
click at [878, 447] on button "Add tools" at bounding box center [903, 445] width 215 height 22
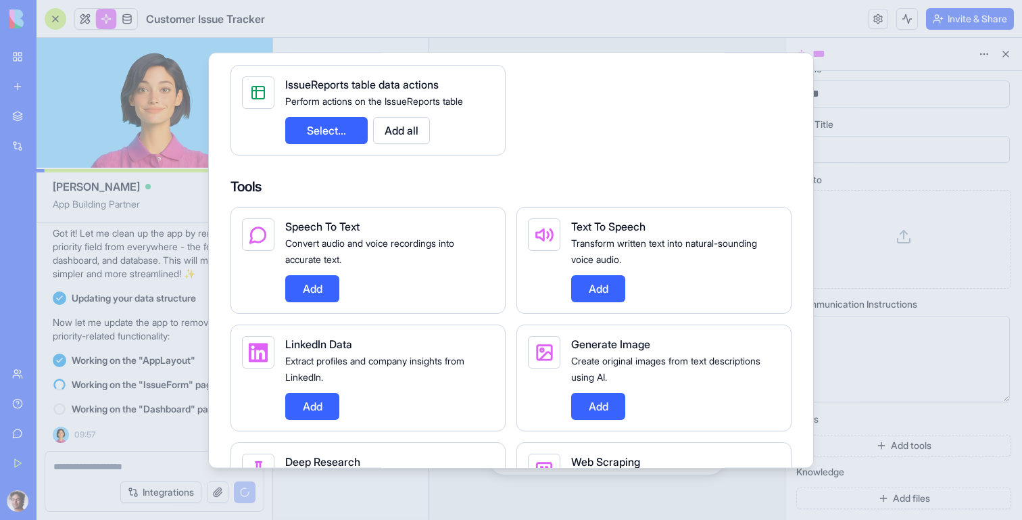
scroll to position [269, 0]
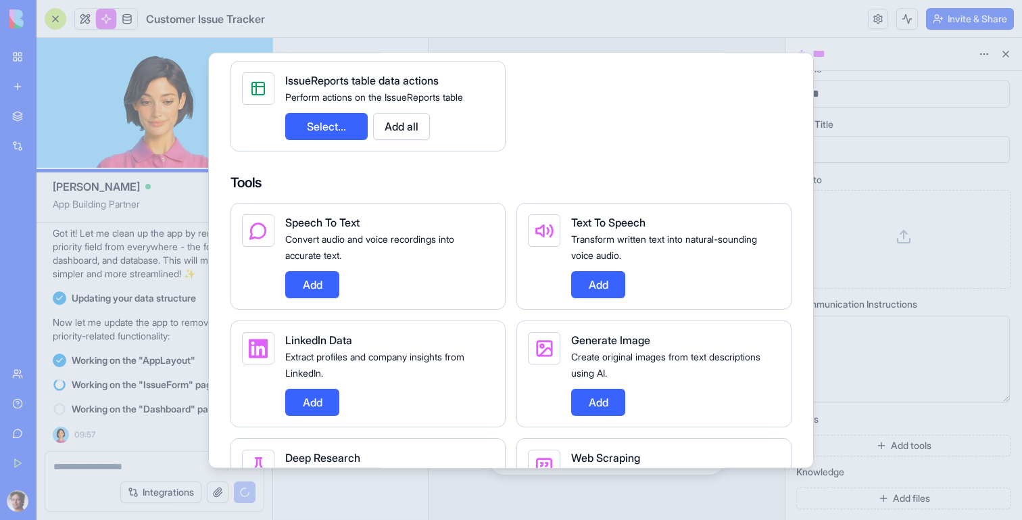
click at [908, 98] on div at bounding box center [511, 260] width 1022 height 520
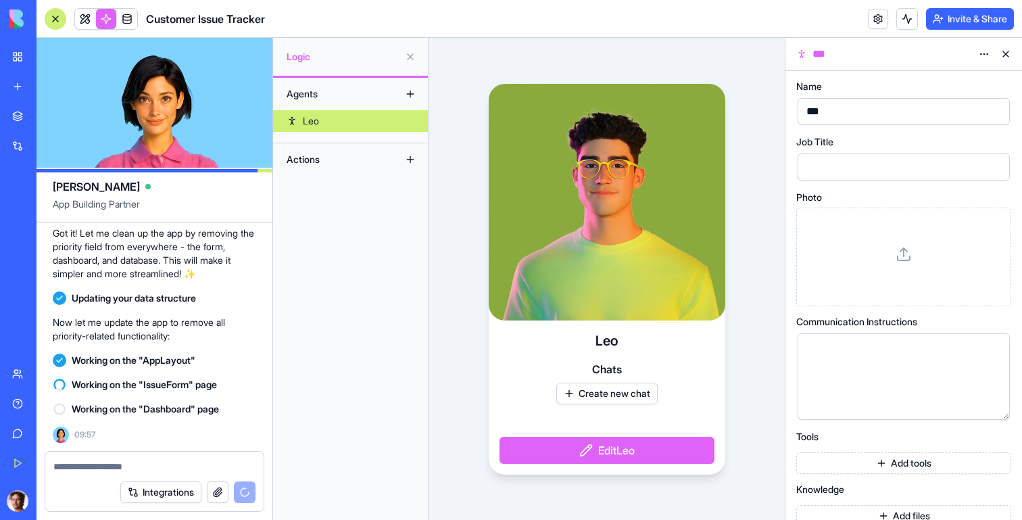
scroll to position [18, 0]
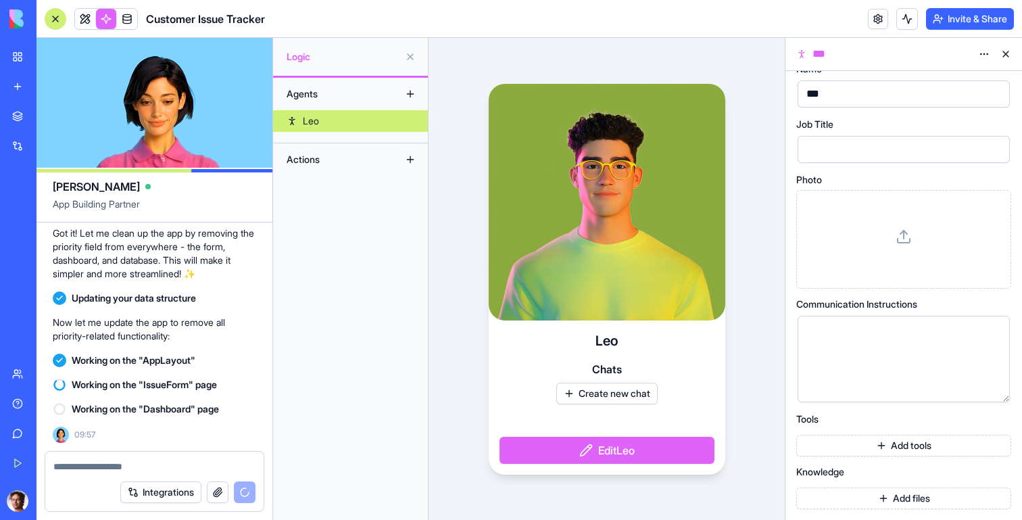
click at [889, 497] on button "Add files" at bounding box center [903, 498] width 215 height 22
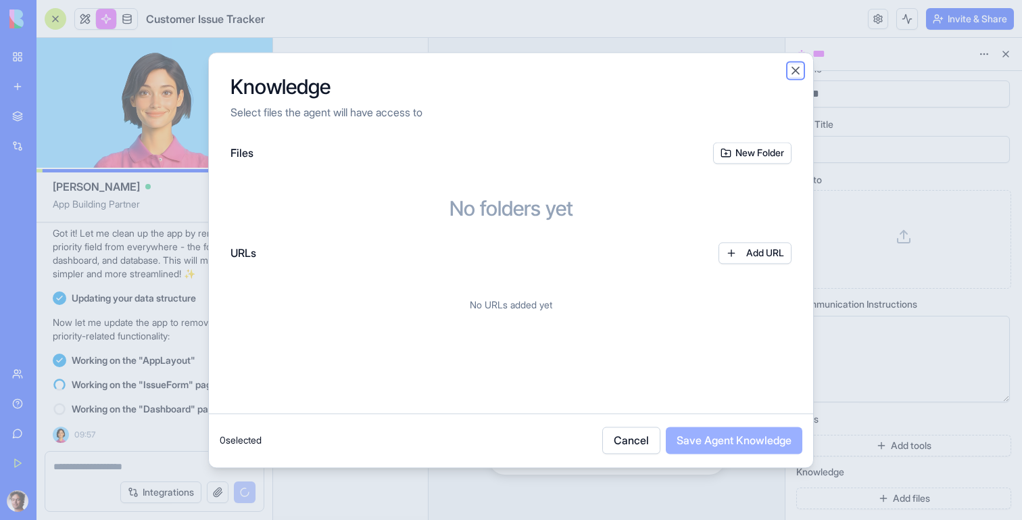
click at [795, 69] on button "Close" at bounding box center [796, 71] width 14 height 14
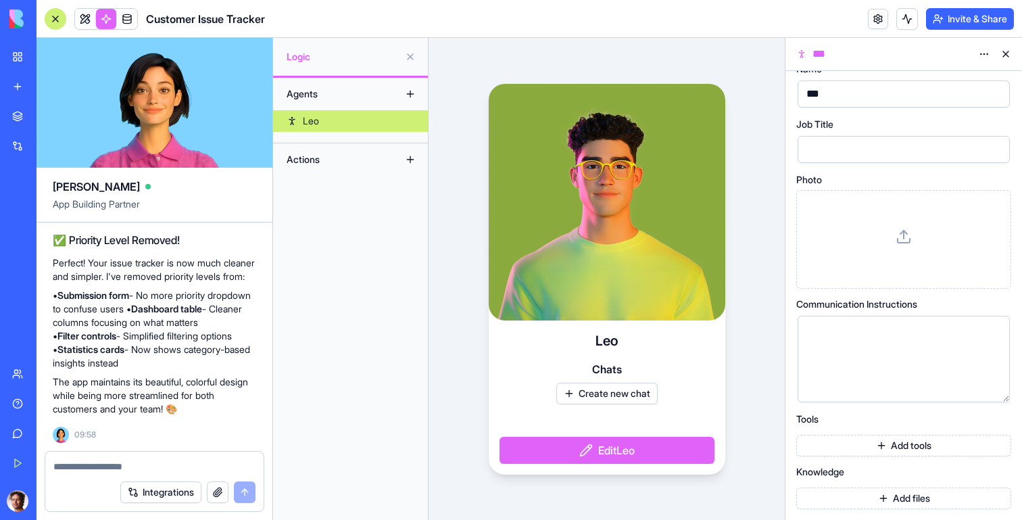
scroll to position [1169, 0]
click at [87, 24] on span at bounding box center [85, 19] width 38 height 38
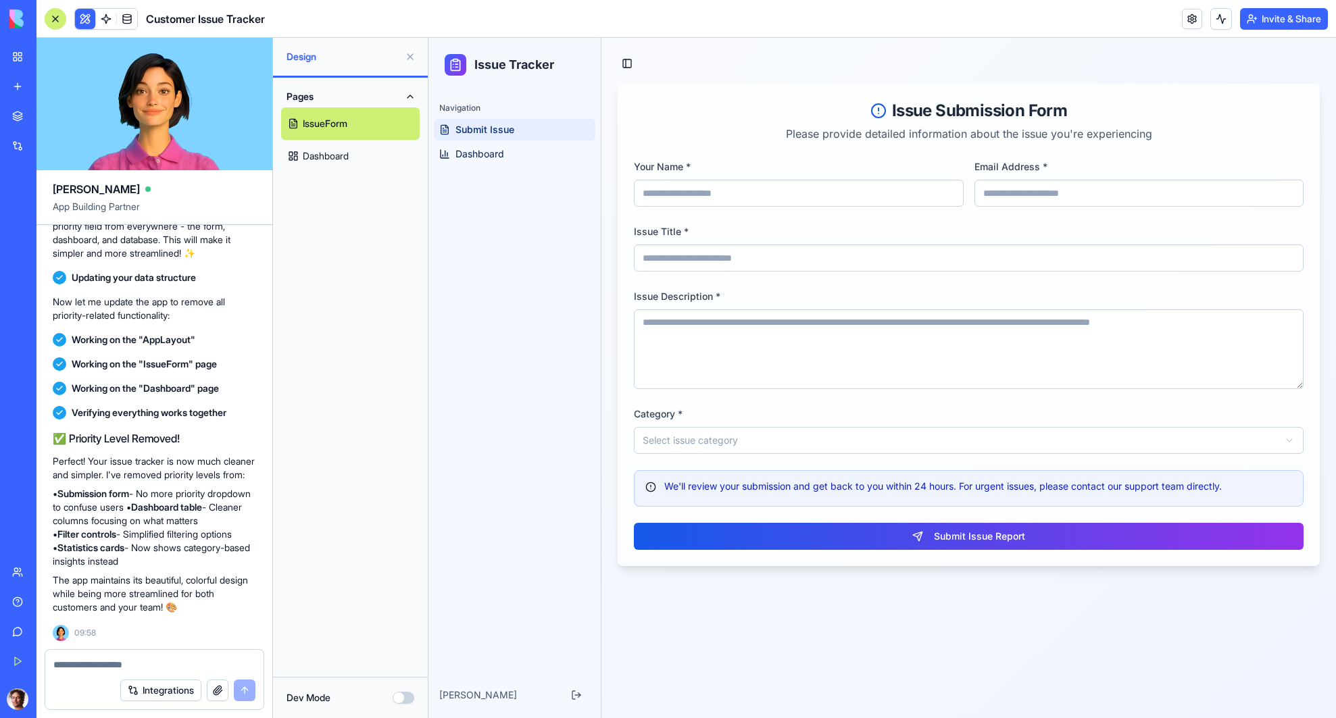
scroll to position [973, 0]
click at [341, 229] on div "Pages IssueForm Dashboard" at bounding box center [350, 377] width 155 height 599
